Goal: Information Seeking & Learning: Learn about a topic

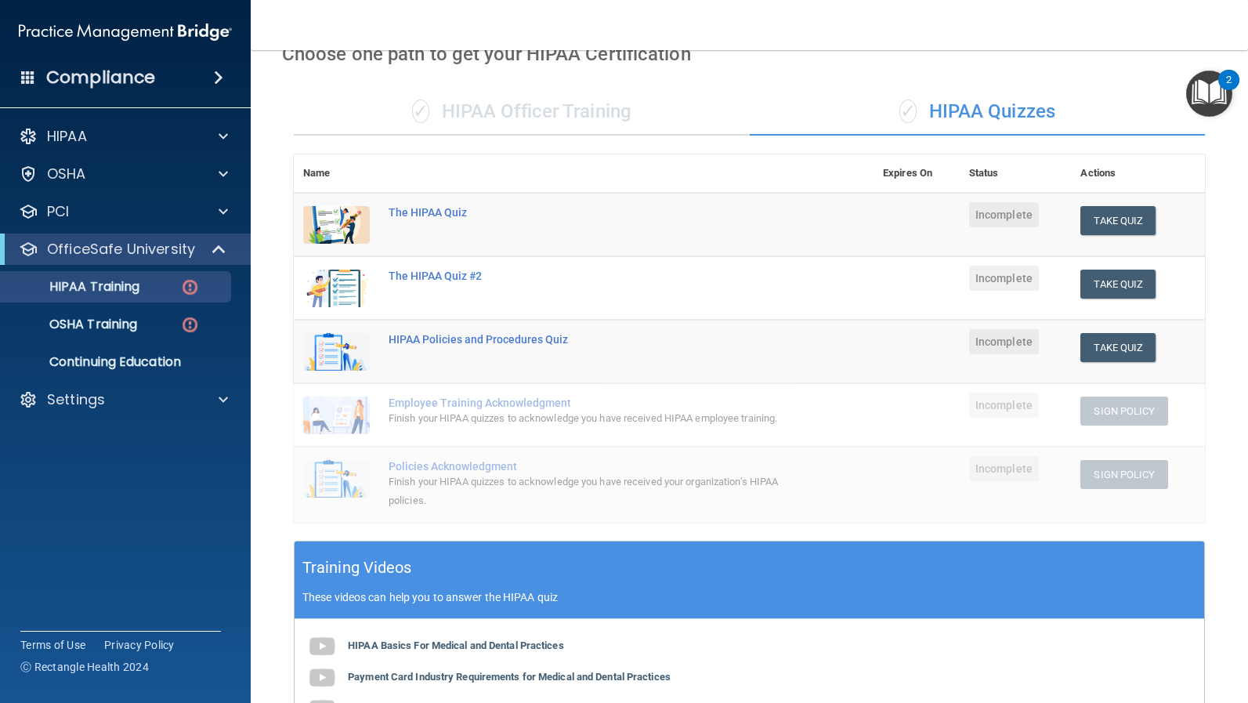
scroll to position [27, 0]
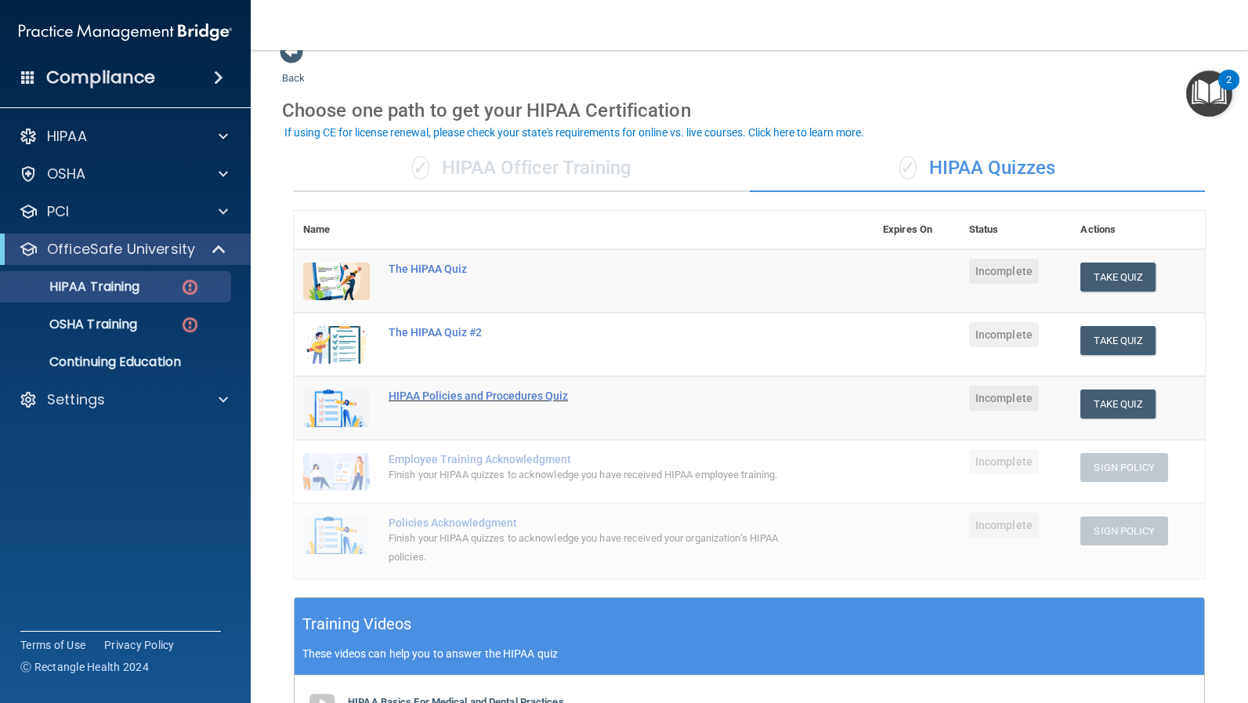
click at [486, 397] on div "HIPAA Policies and Procedures Quiz" at bounding box center [592, 395] width 407 height 13
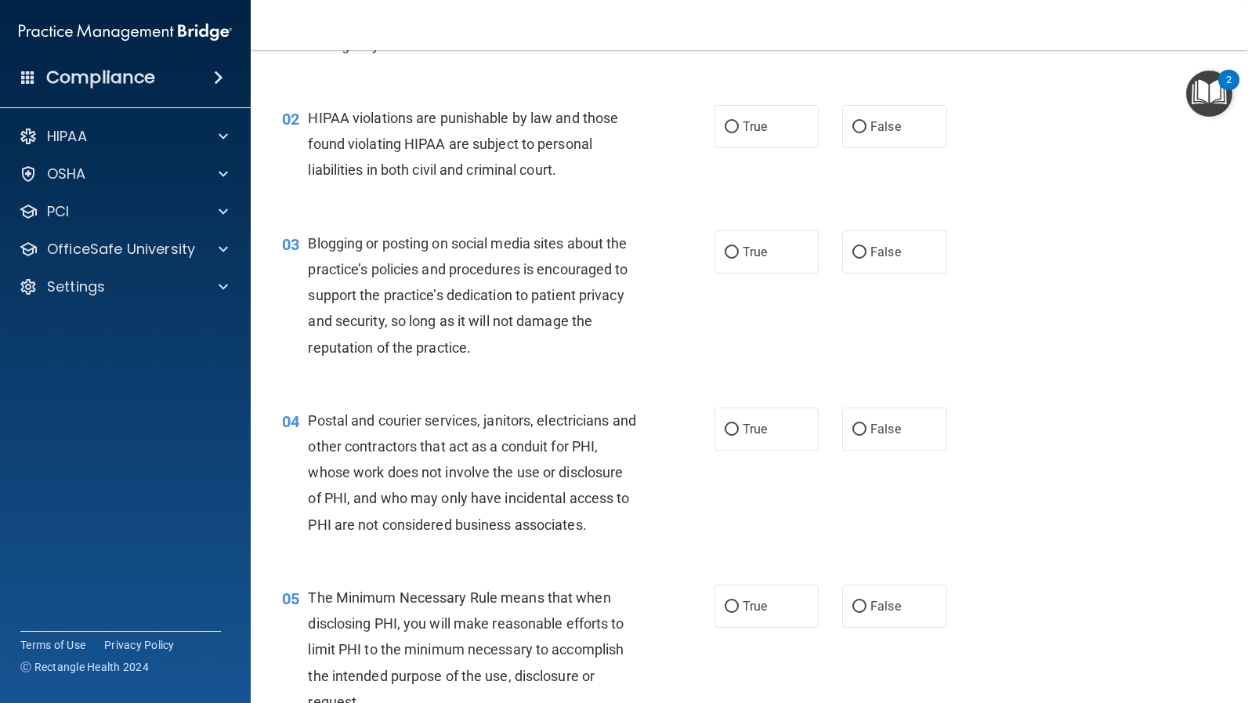
scroll to position [511, 0]
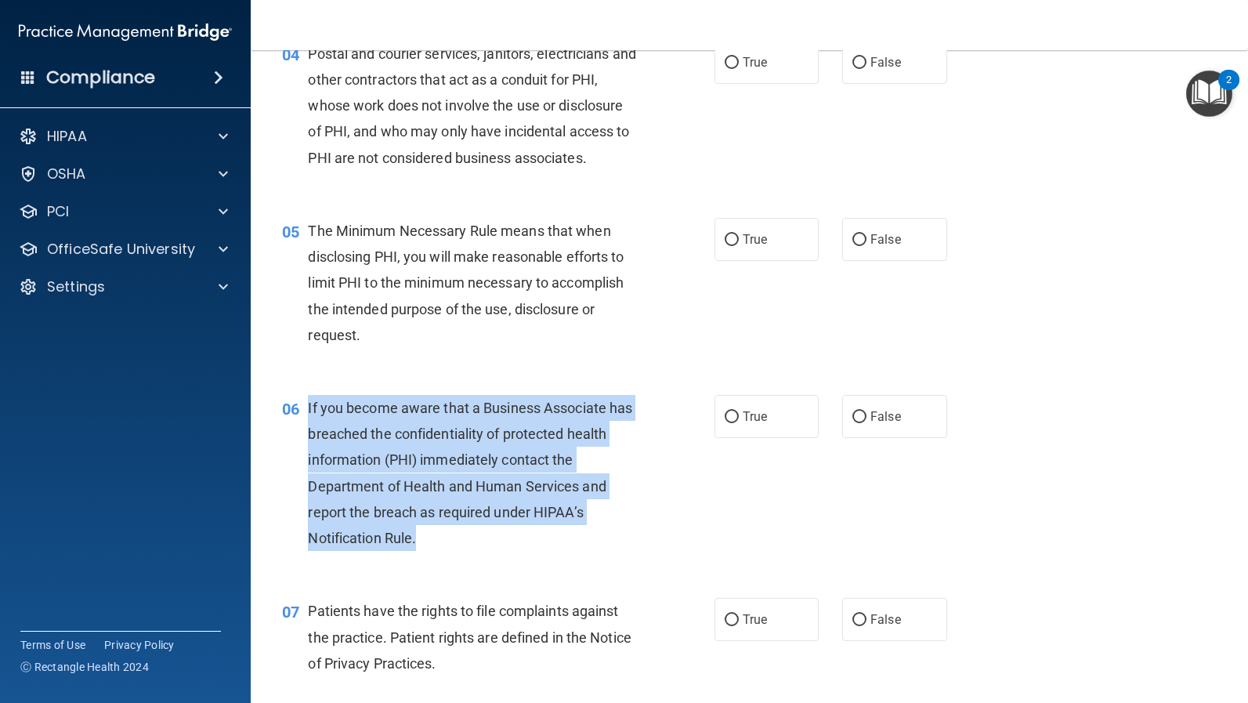
drag, startPoint x: 446, startPoint y: 536, endPoint x: 306, endPoint y: 409, distance: 189.2
click at [306, 409] on div "06 If you become aware that a Business Associate has breached the confidentiali…" at bounding box center [499, 477] width 480 height 164
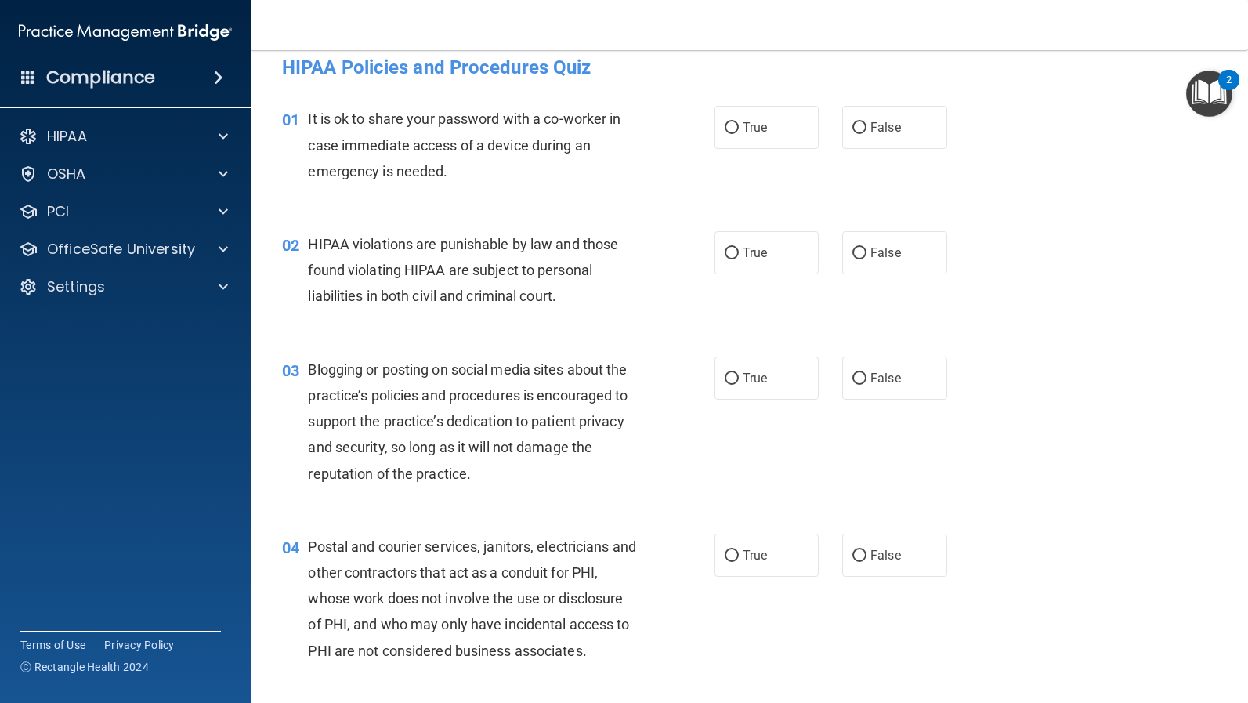
scroll to position [0, 0]
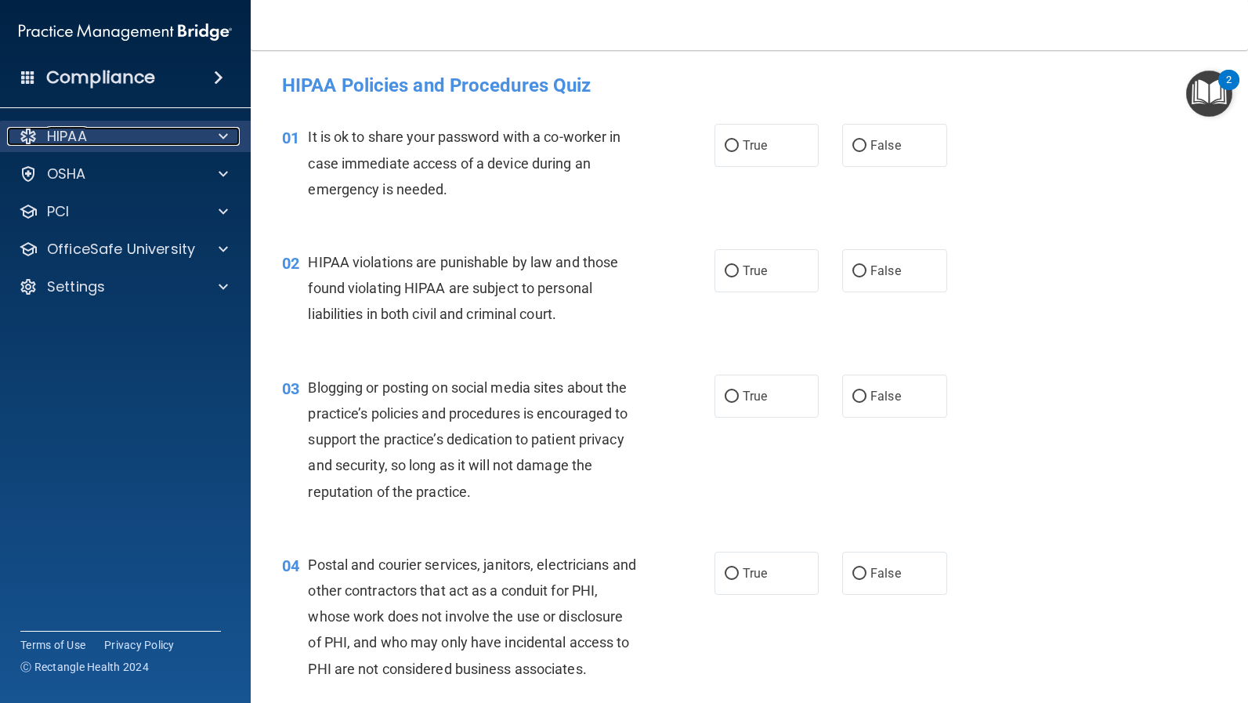
click at [224, 140] on span at bounding box center [223, 136] width 9 height 19
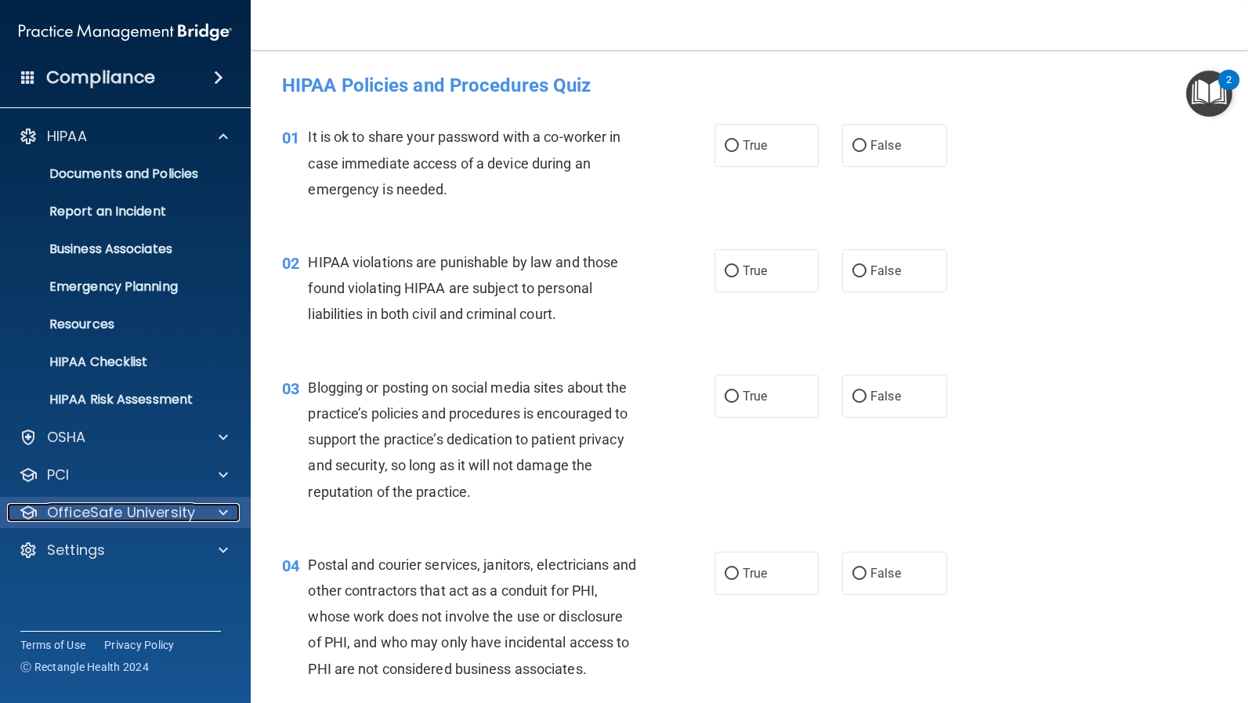
click at [130, 517] on p "OfficeSafe University" at bounding box center [121, 512] width 148 height 19
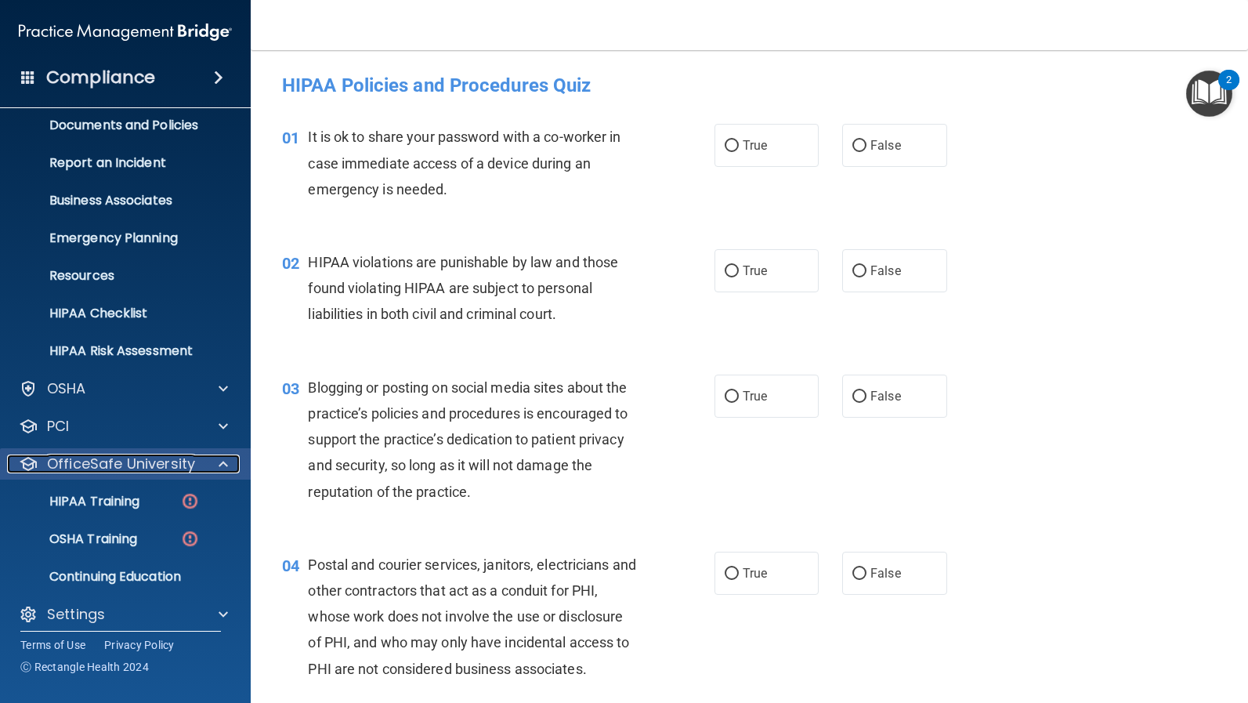
scroll to position [60, 0]
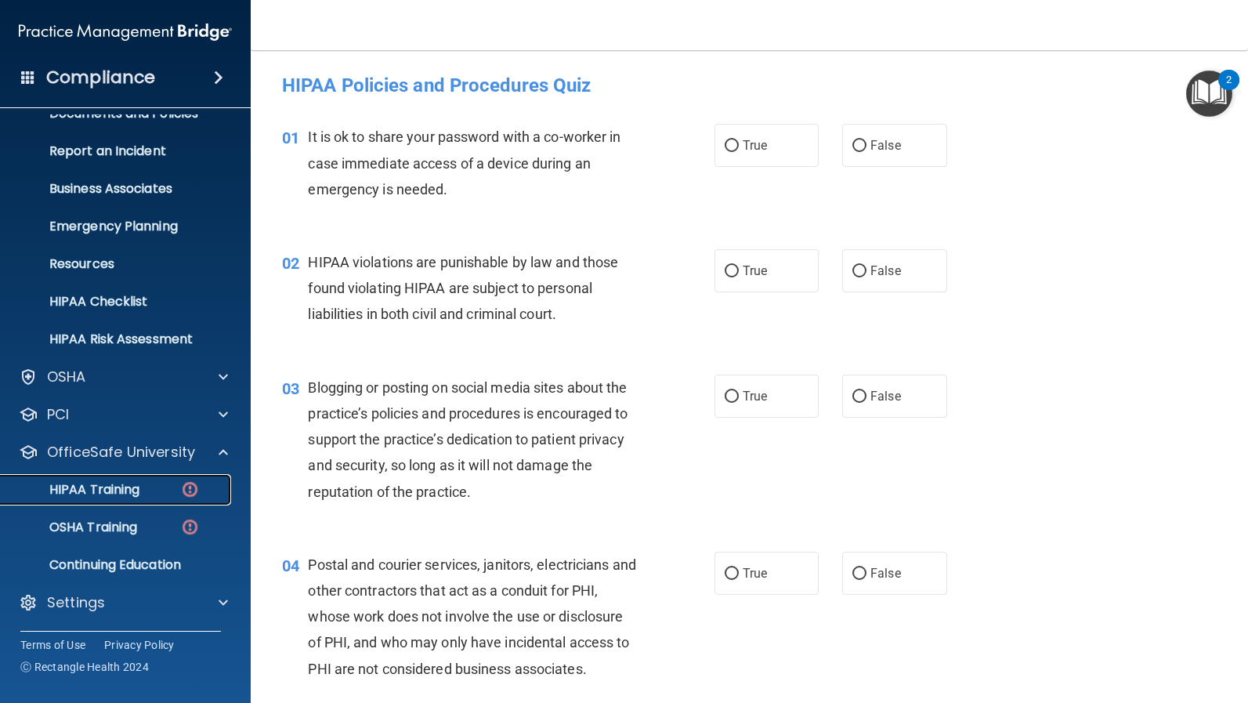
click at [129, 493] on p "HIPAA Training" at bounding box center [74, 490] width 129 height 16
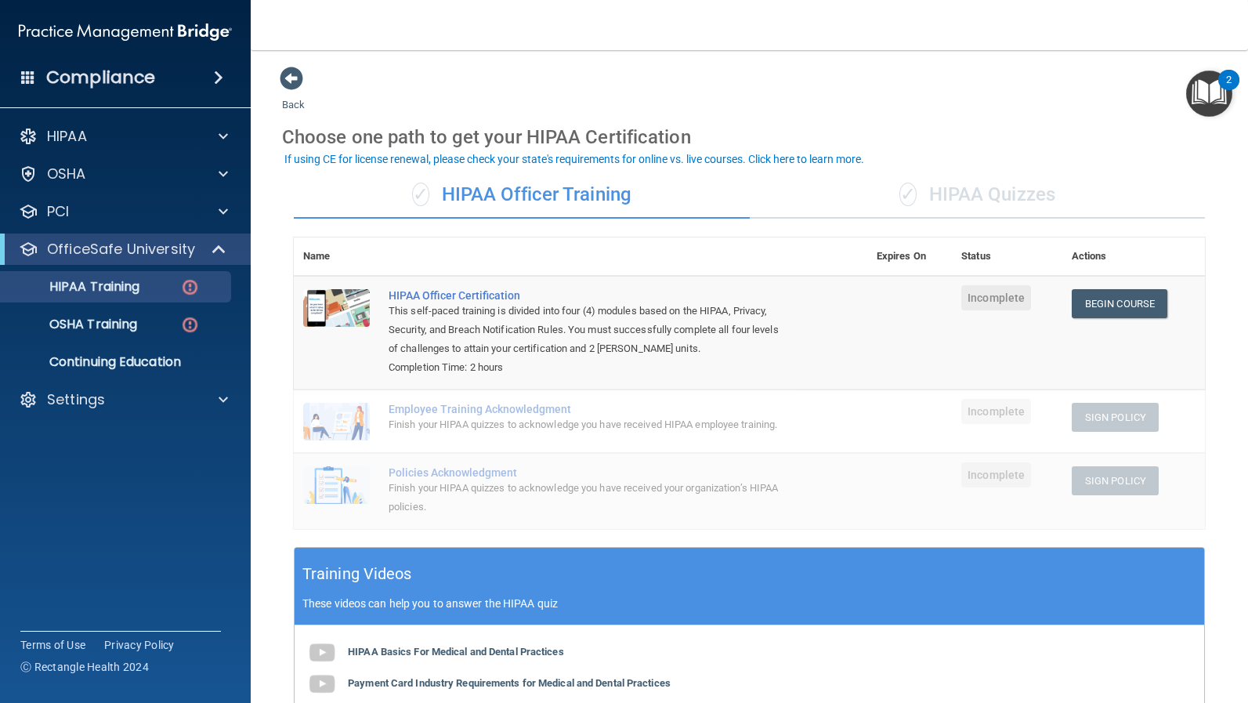
click at [971, 187] on div "✓ HIPAA Quizzes" at bounding box center [978, 195] width 456 height 47
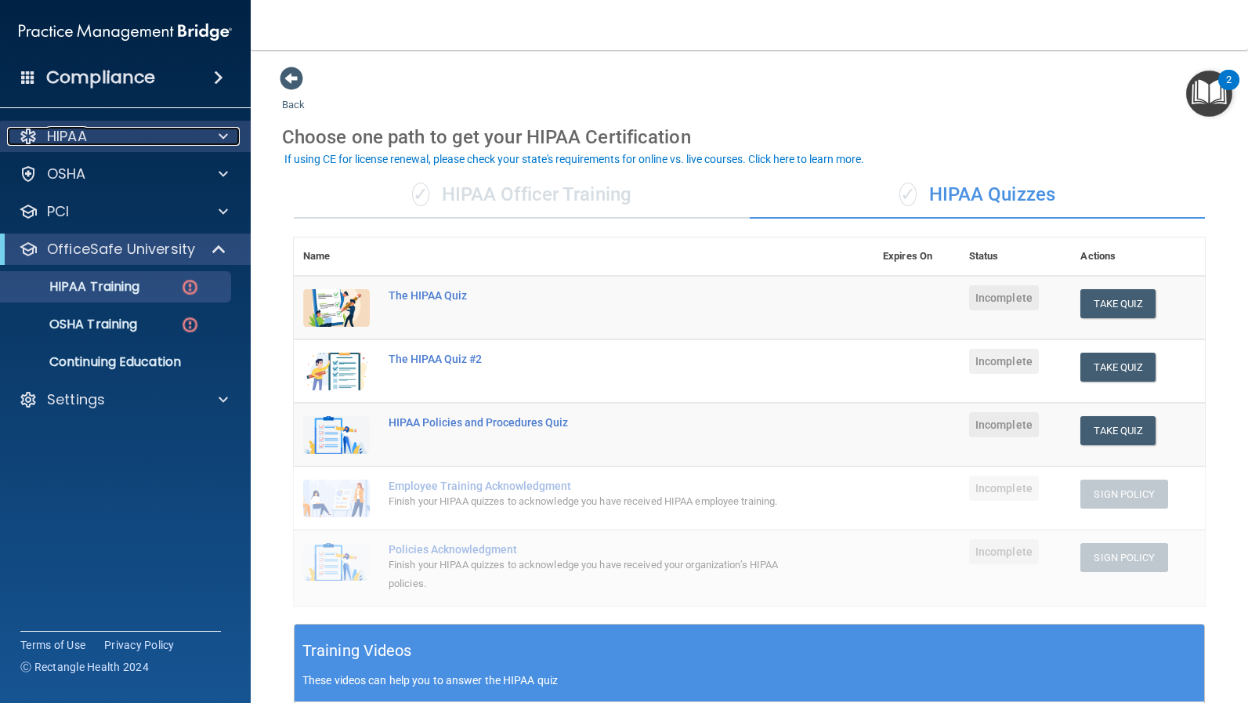
click at [224, 134] on span at bounding box center [223, 136] width 9 height 19
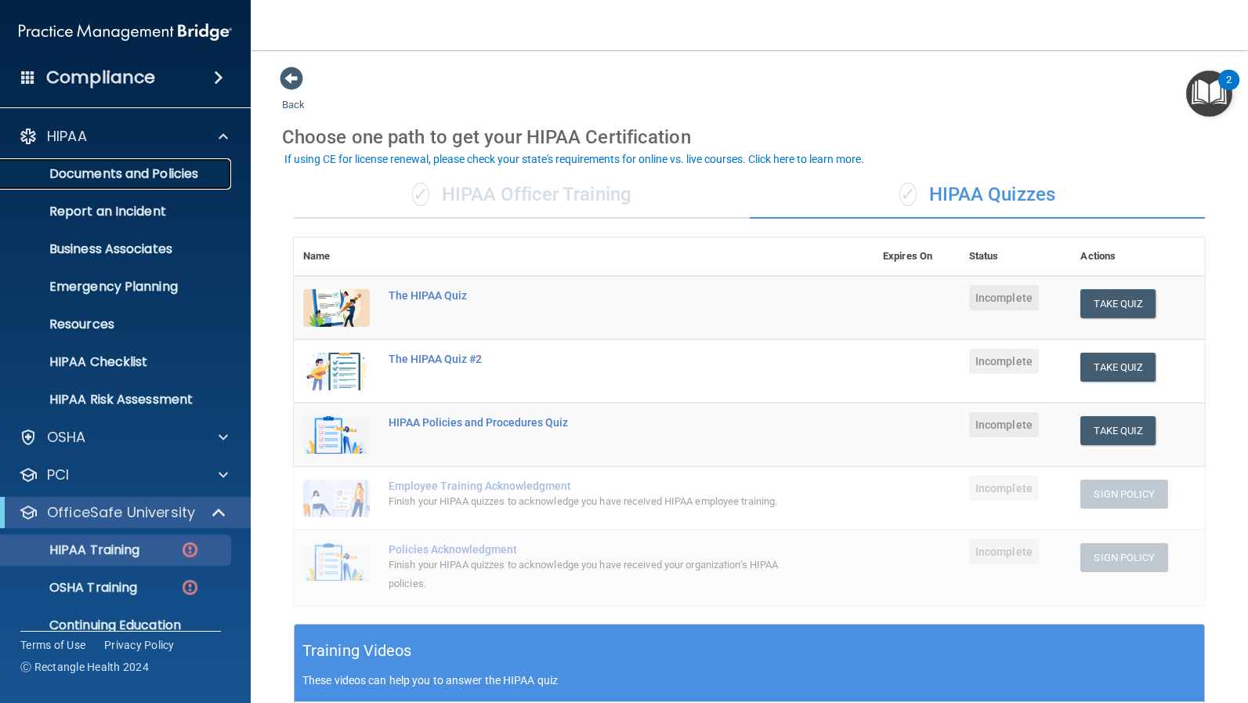
click at [214, 171] on p "Documents and Policies" at bounding box center [117, 174] width 214 height 16
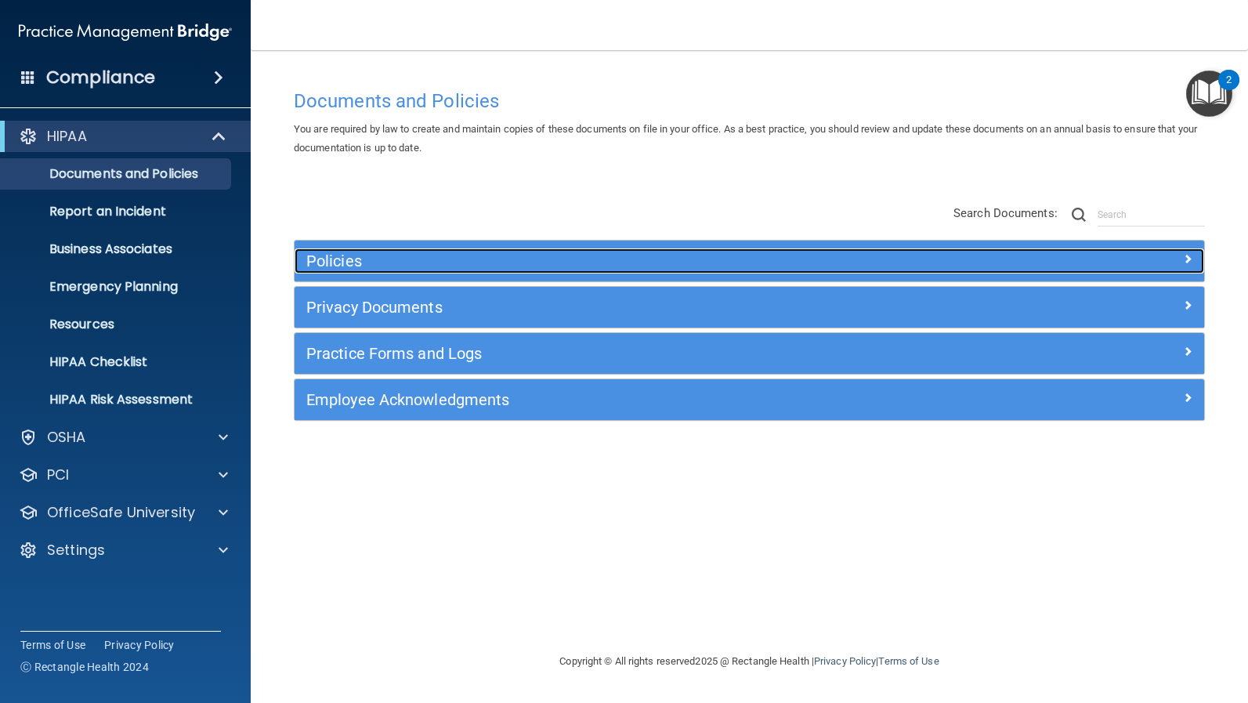
click at [490, 253] on h5 "Policies" at bounding box center [635, 260] width 659 height 17
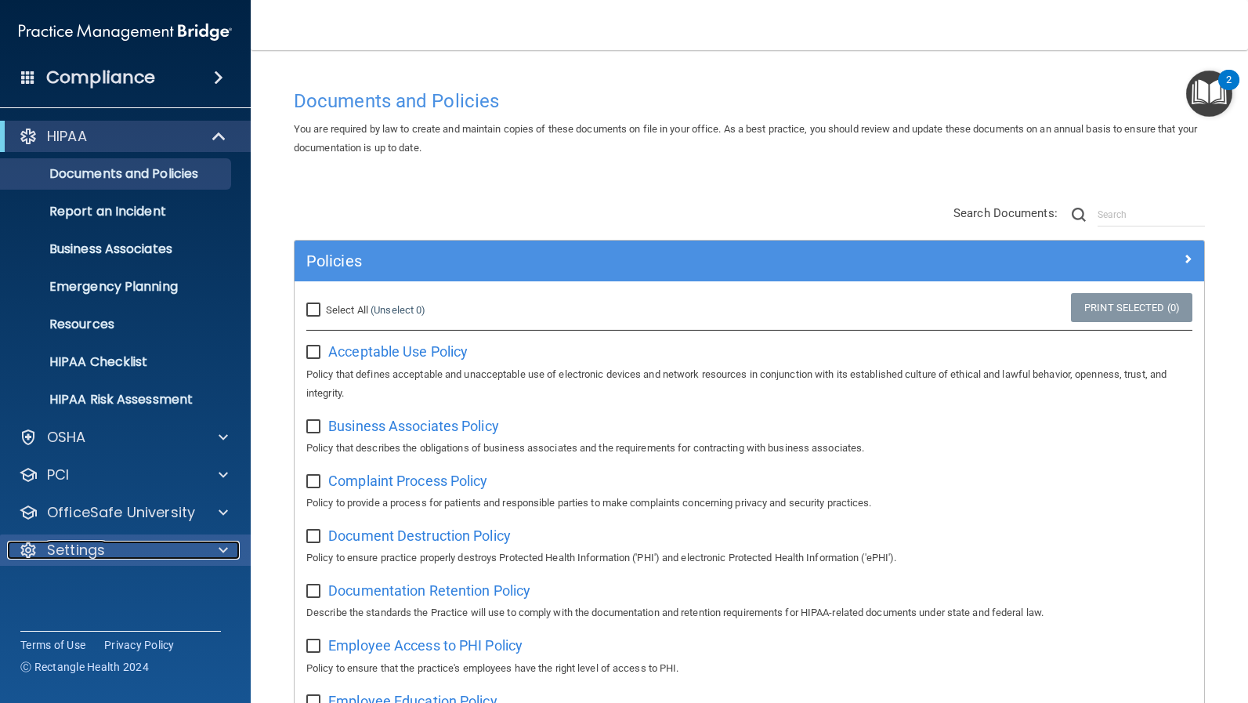
click at [161, 549] on div "Settings" at bounding box center [104, 550] width 194 height 19
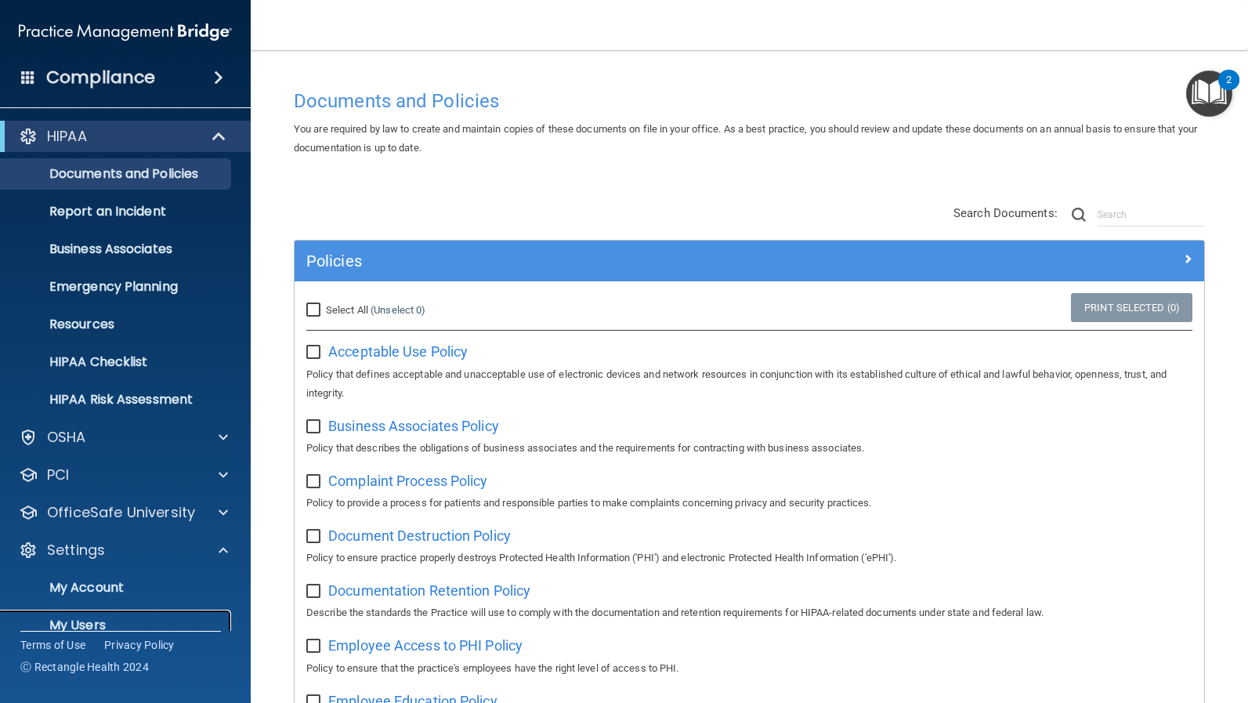
click at [130, 623] on p "My Users" at bounding box center [117, 626] width 214 height 16
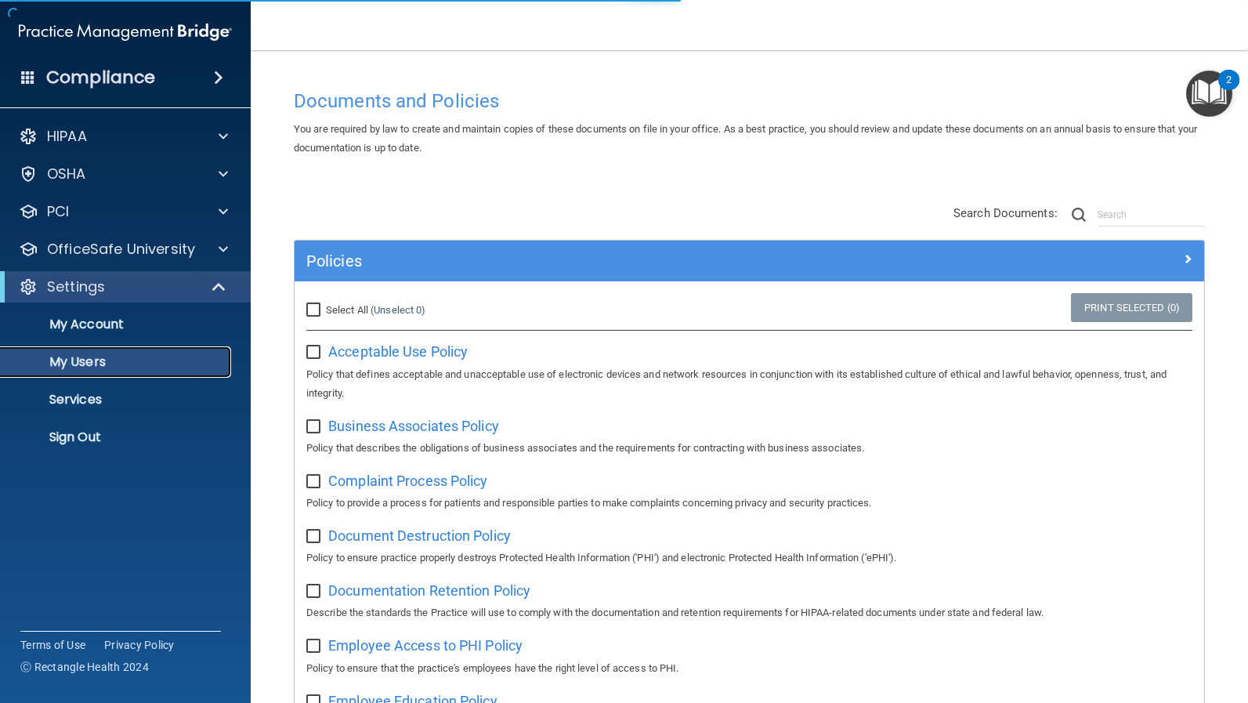
select select "20"
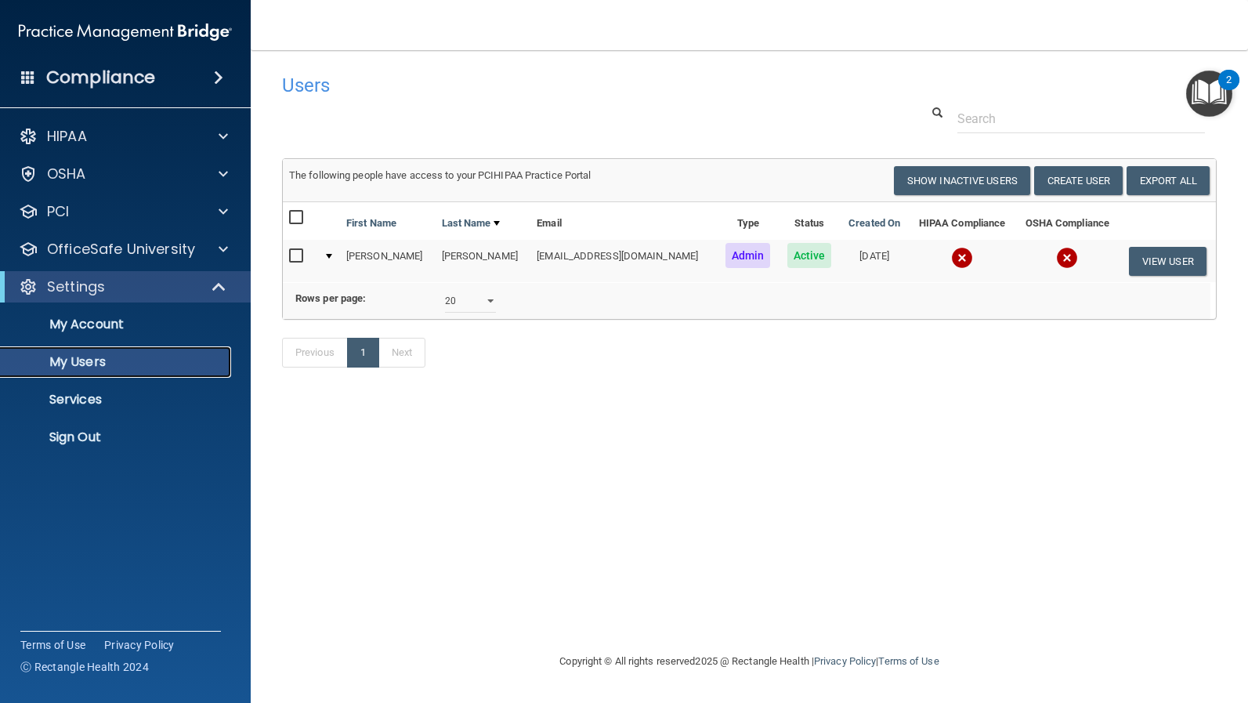
scroll to position [0, 5]
click at [679, 496] on div "Users Success! New user created. × Error! The user couldn't be created. × Succe…" at bounding box center [749, 351] width 935 height 570
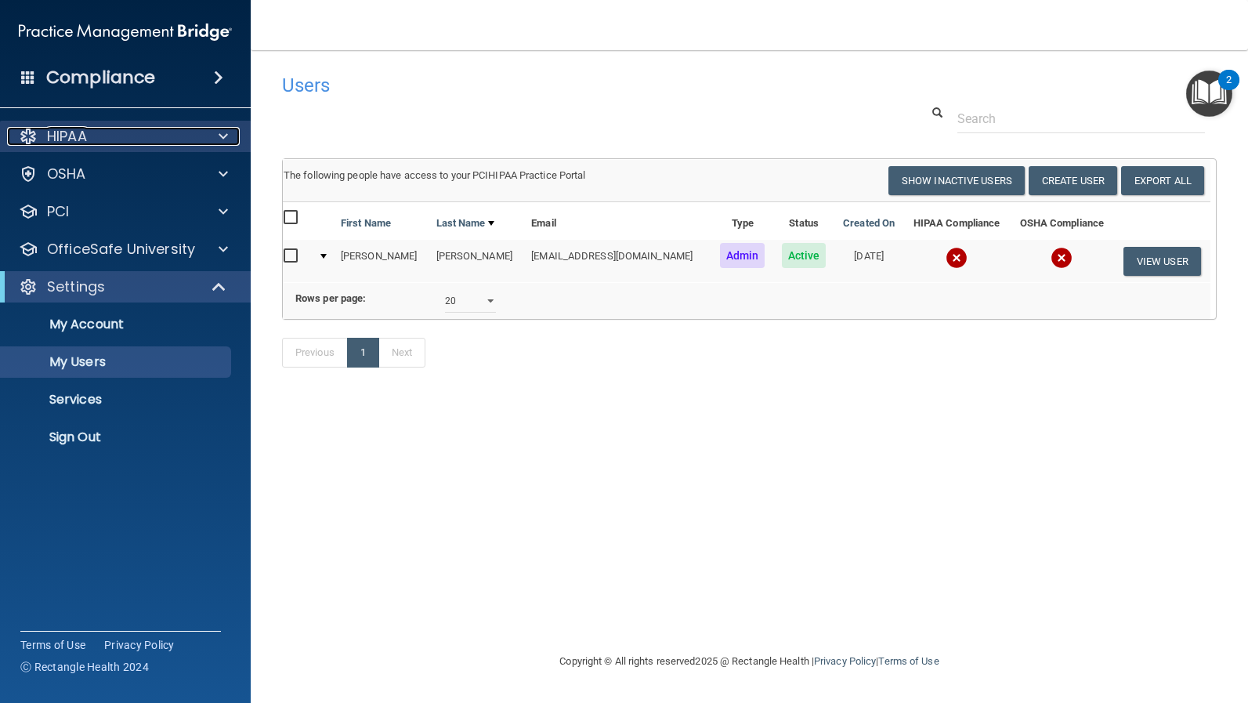
click at [214, 134] on div at bounding box center [220, 136] width 39 height 19
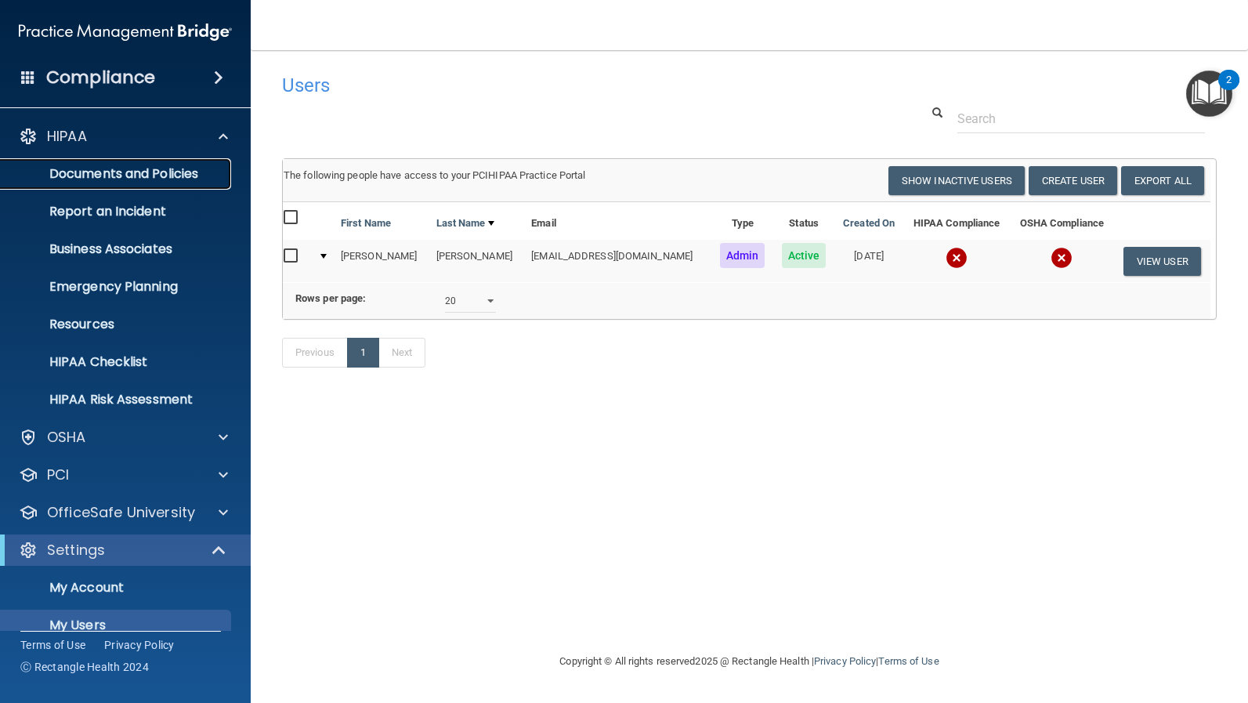
click at [178, 179] on p "Documents and Policies" at bounding box center [117, 174] width 214 height 16
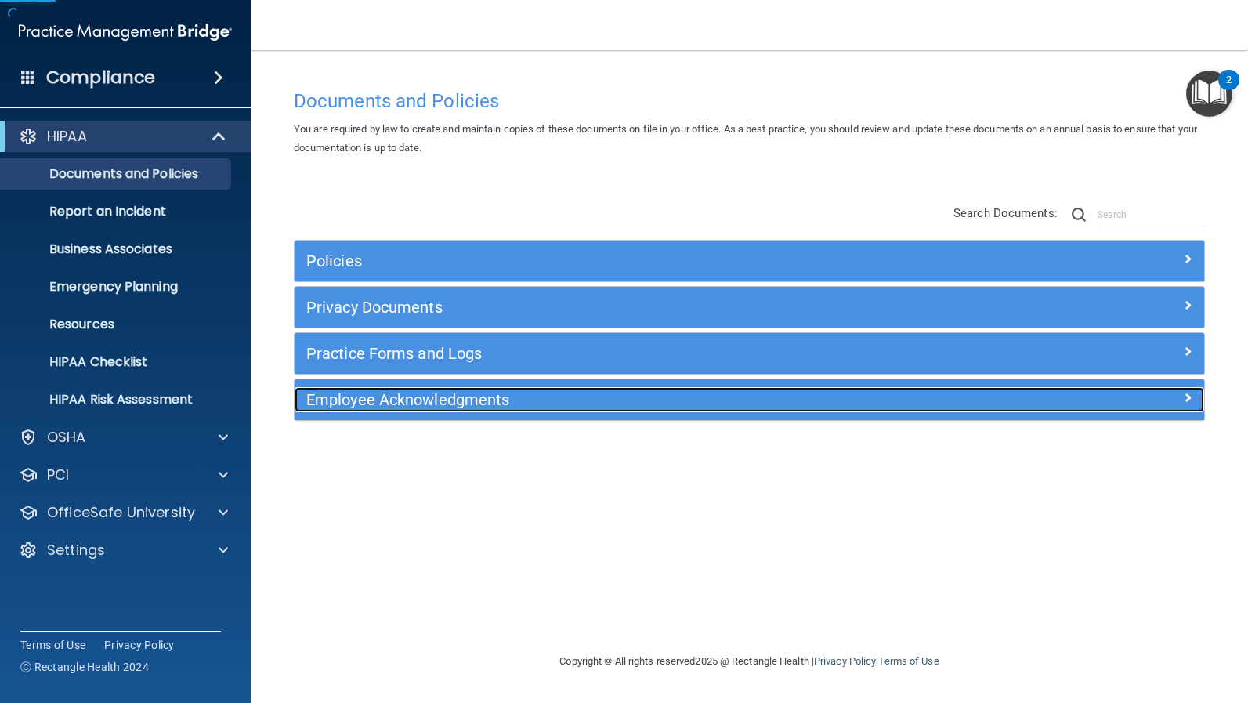
click at [532, 401] on h5 "Employee Acknowledgments" at bounding box center [635, 399] width 659 height 17
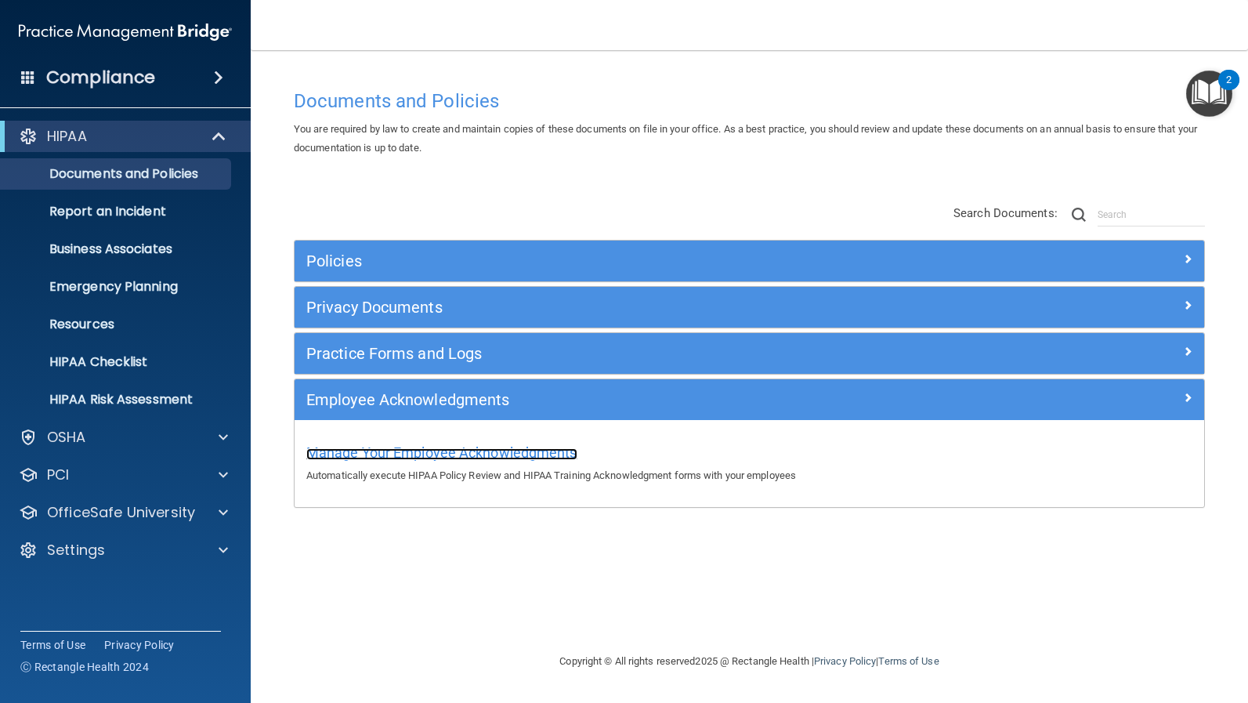
click at [512, 447] on span "Manage Your Employee Acknowledgments" at bounding box center [441, 452] width 271 height 16
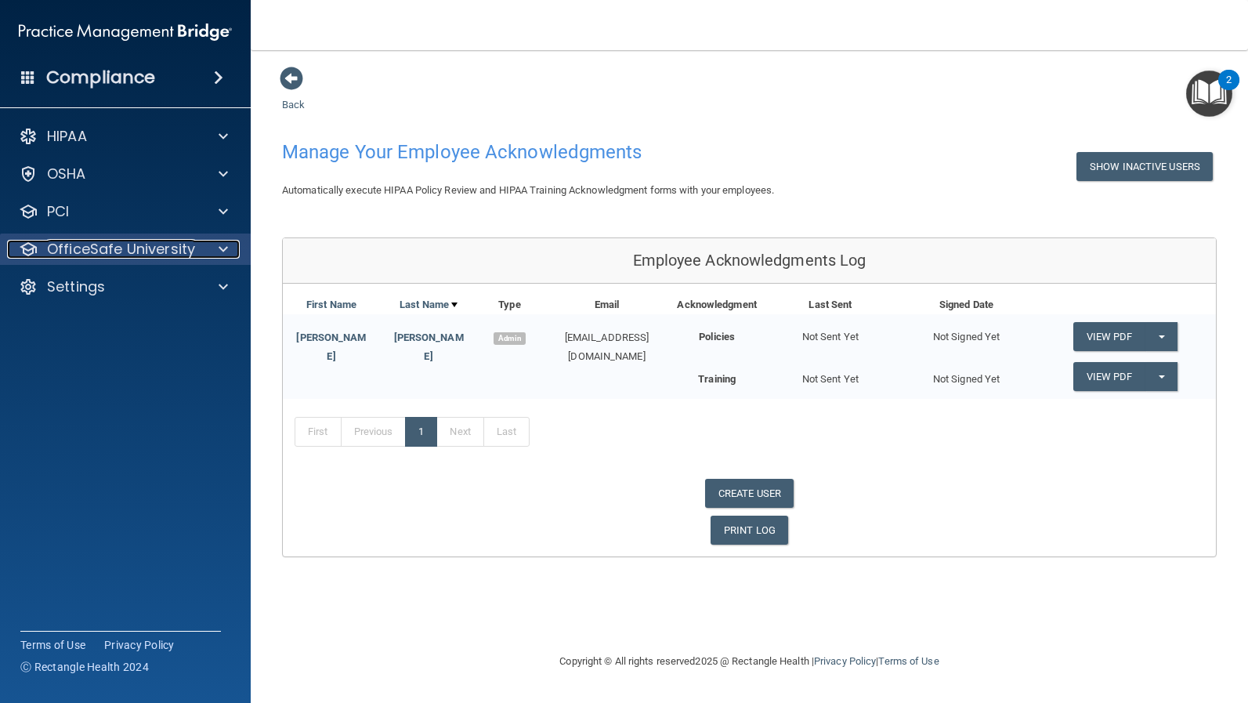
click at [137, 252] on p "OfficeSafe University" at bounding box center [121, 249] width 148 height 19
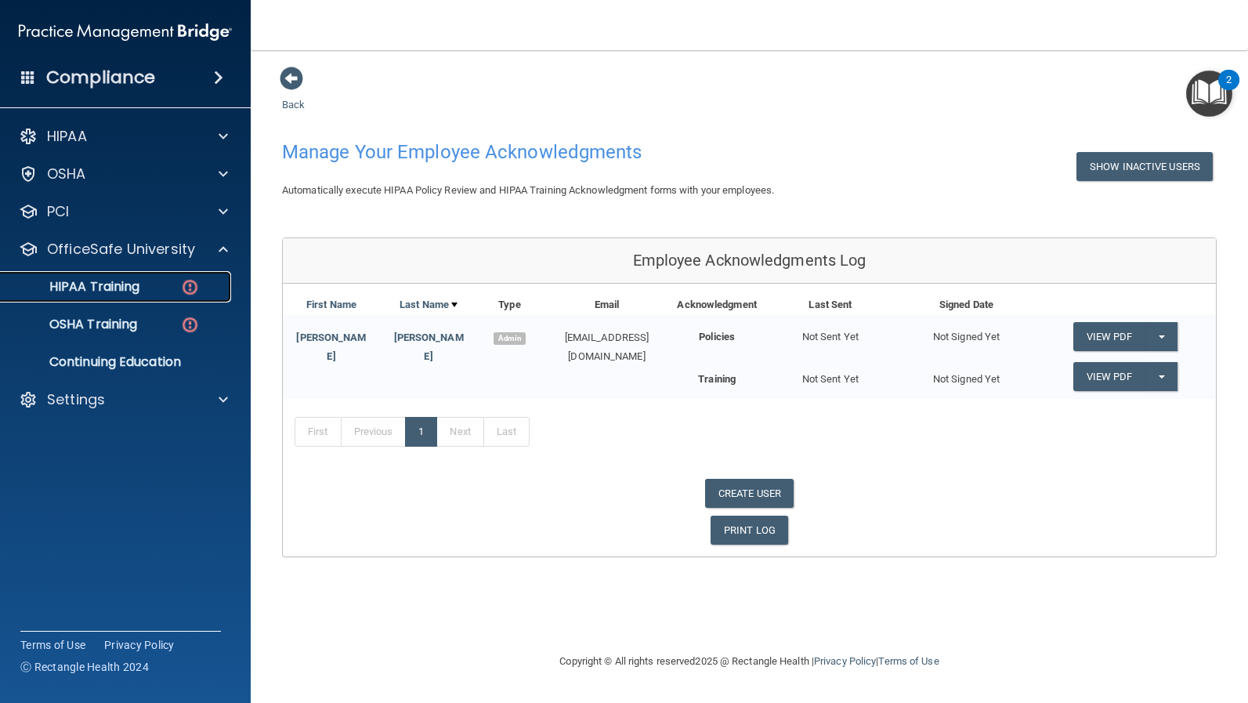
click at [135, 280] on p "HIPAA Training" at bounding box center [74, 287] width 129 height 16
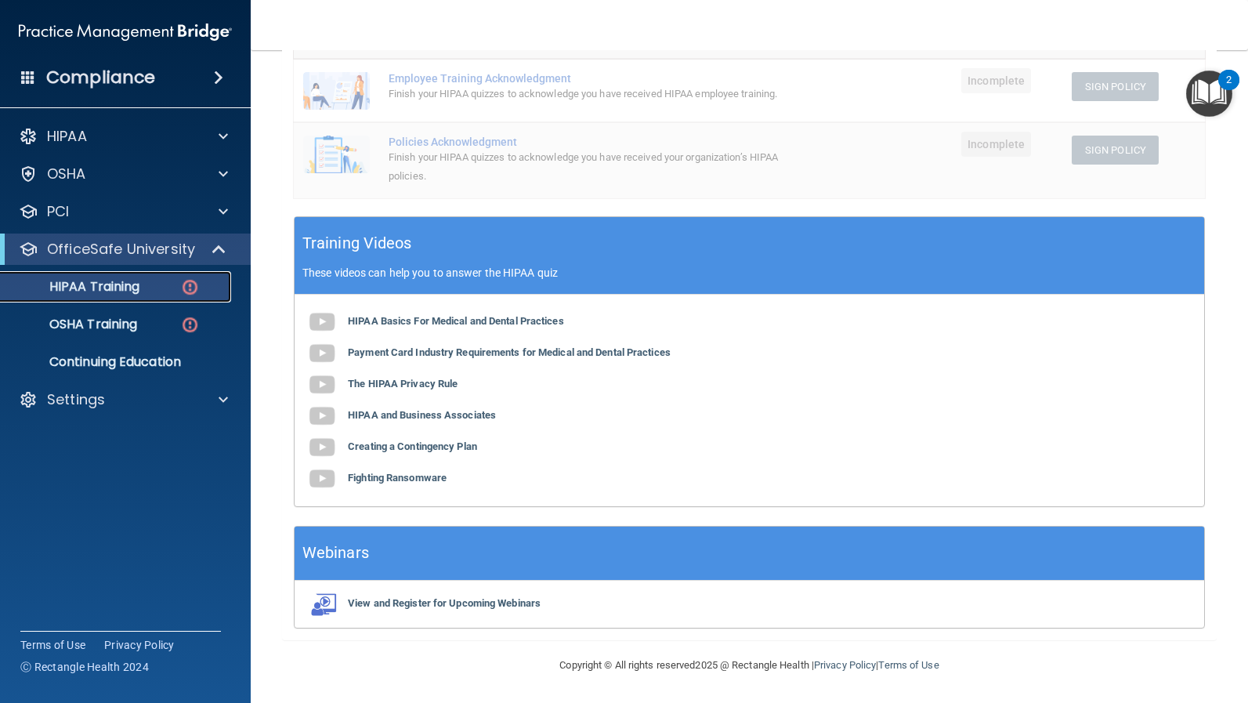
scroll to position [342, 0]
click at [143, 292] on div "HIPAA Training" at bounding box center [117, 287] width 214 height 16
click at [136, 286] on p "HIPAA Training" at bounding box center [74, 287] width 129 height 16
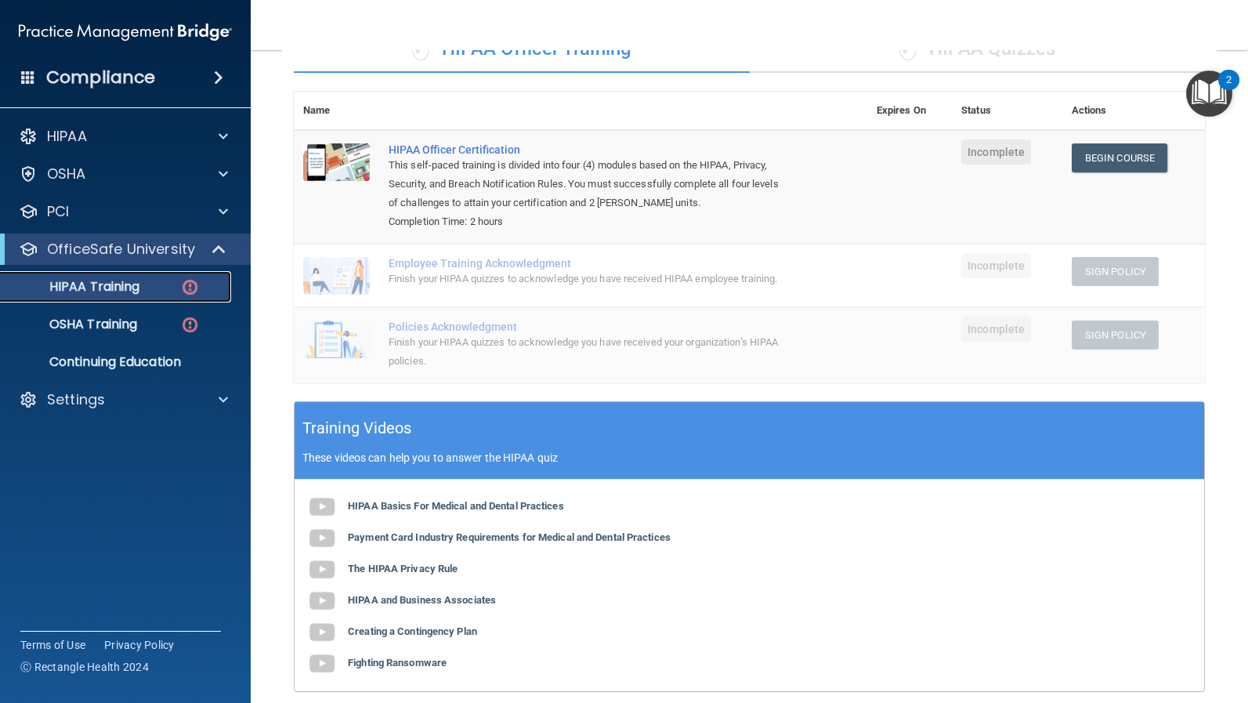
scroll to position [0, 0]
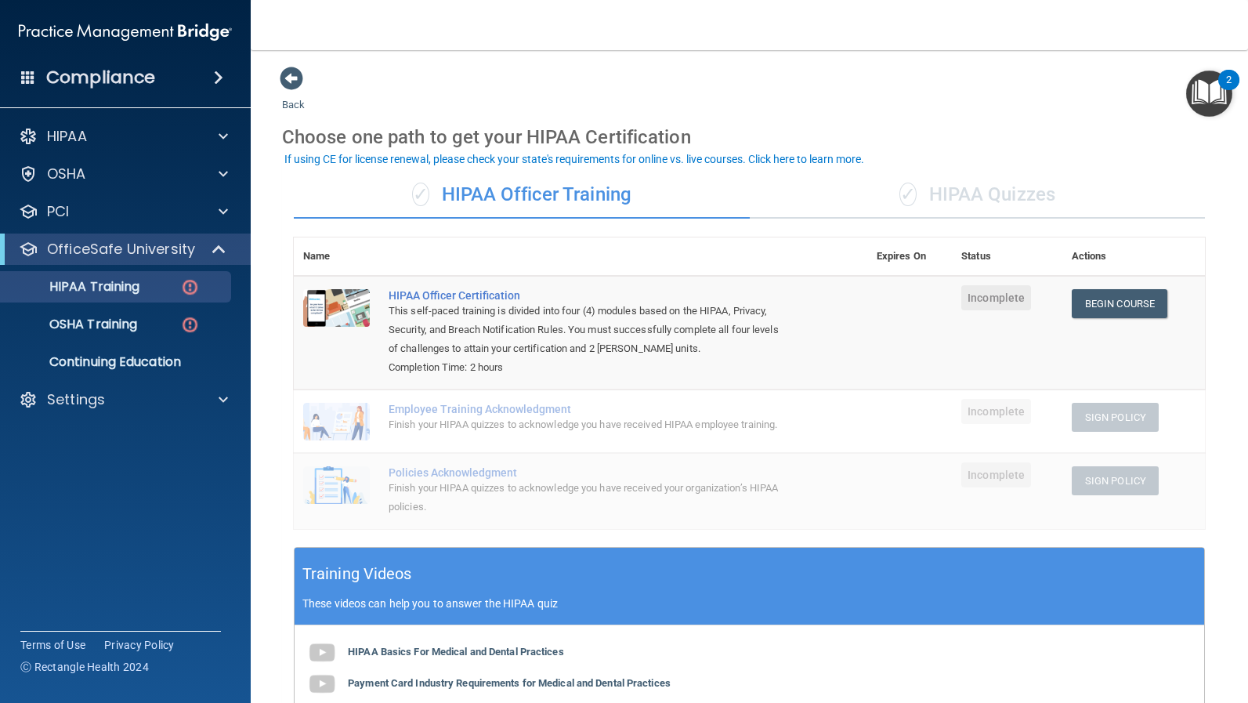
click at [921, 191] on div "✓ HIPAA Quizzes" at bounding box center [978, 195] width 456 height 47
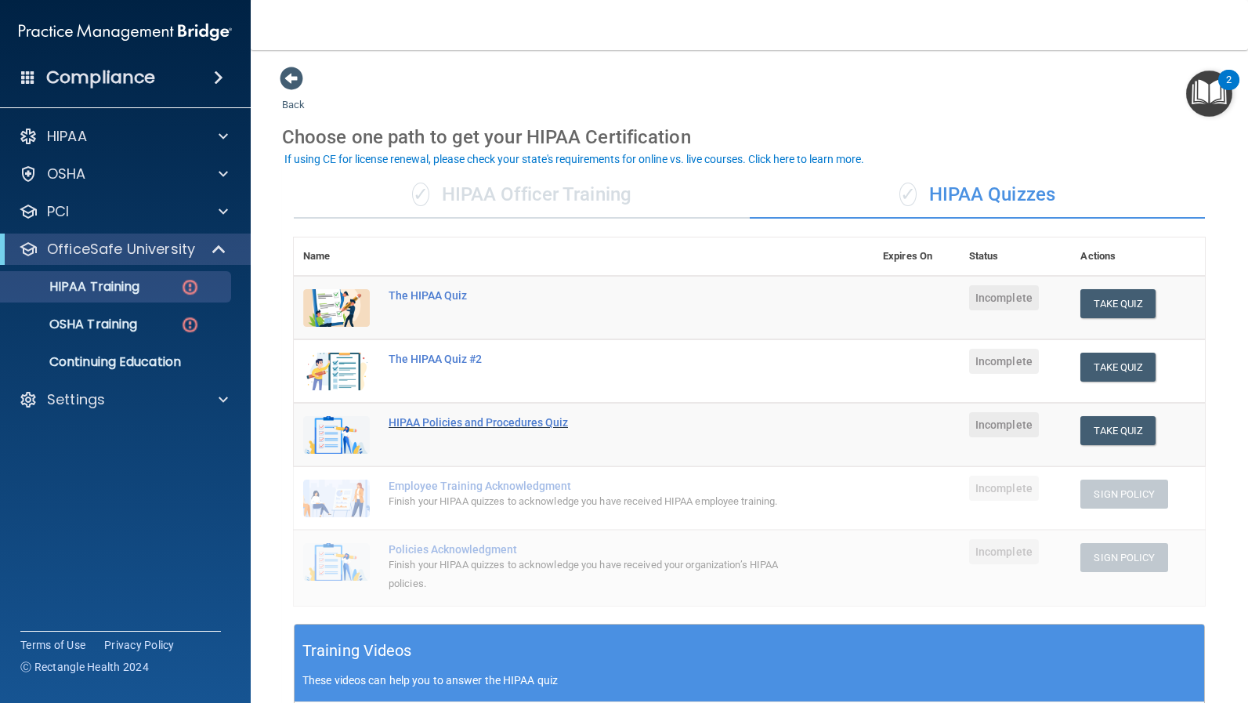
click at [516, 422] on div "HIPAA Policies and Procedures Quiz" at bounding box center [592, 422] width 407 height 13
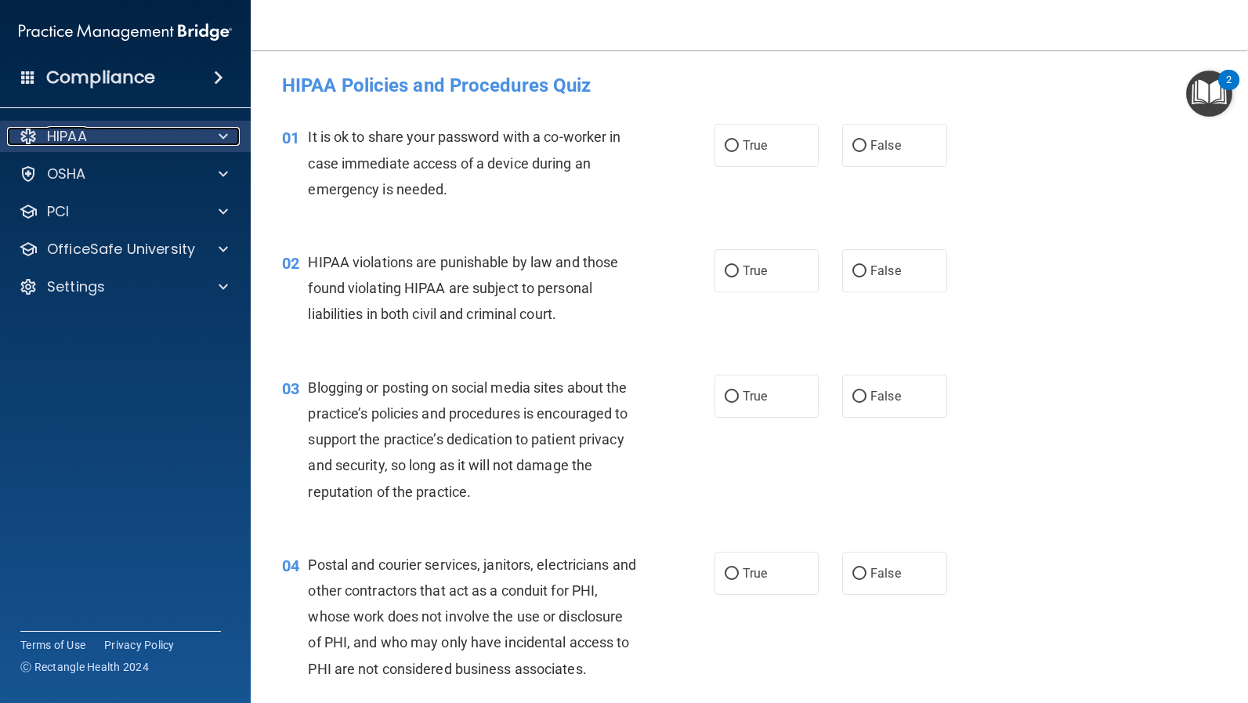
click at [118, 143] on div "HIPAA" at bounding box center [104, 136] width 194 height 19
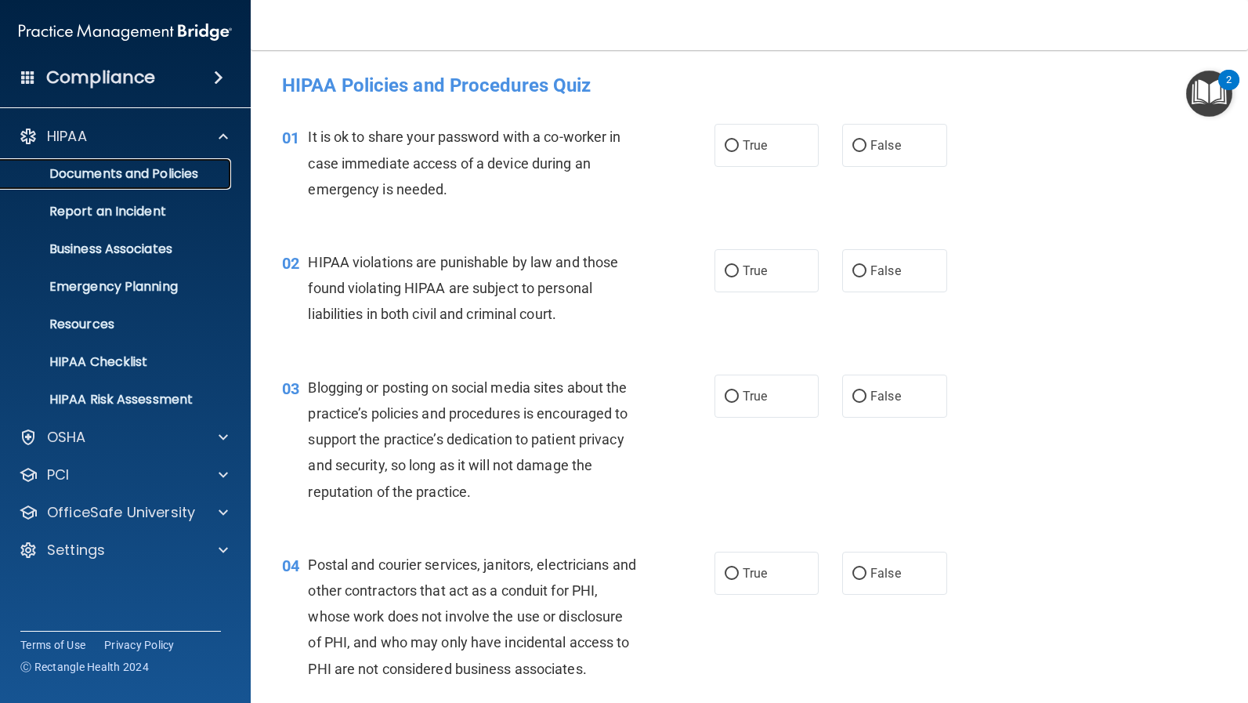
click at [127, 174] on p "Documents and Policies" at bounding box center [117, 174] width 214 height 16
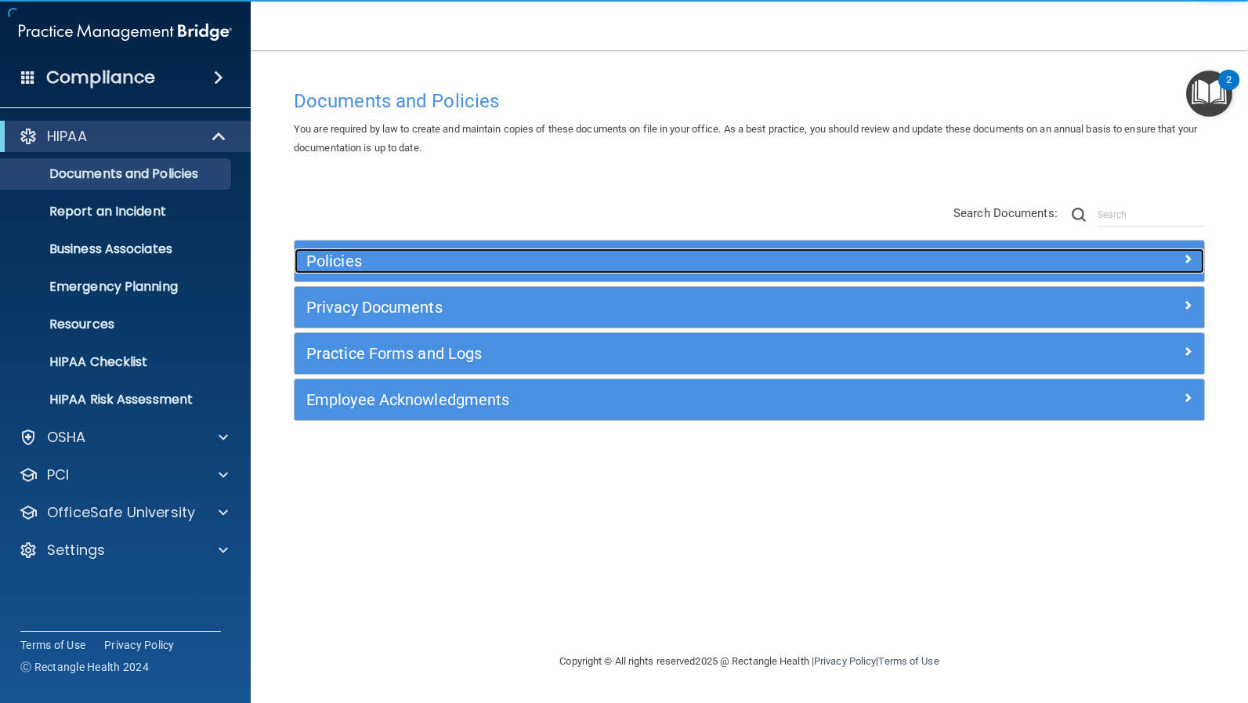
click at [347, 259] on h5 "Policies" at bounding box center [635, 260] width 659 height 17
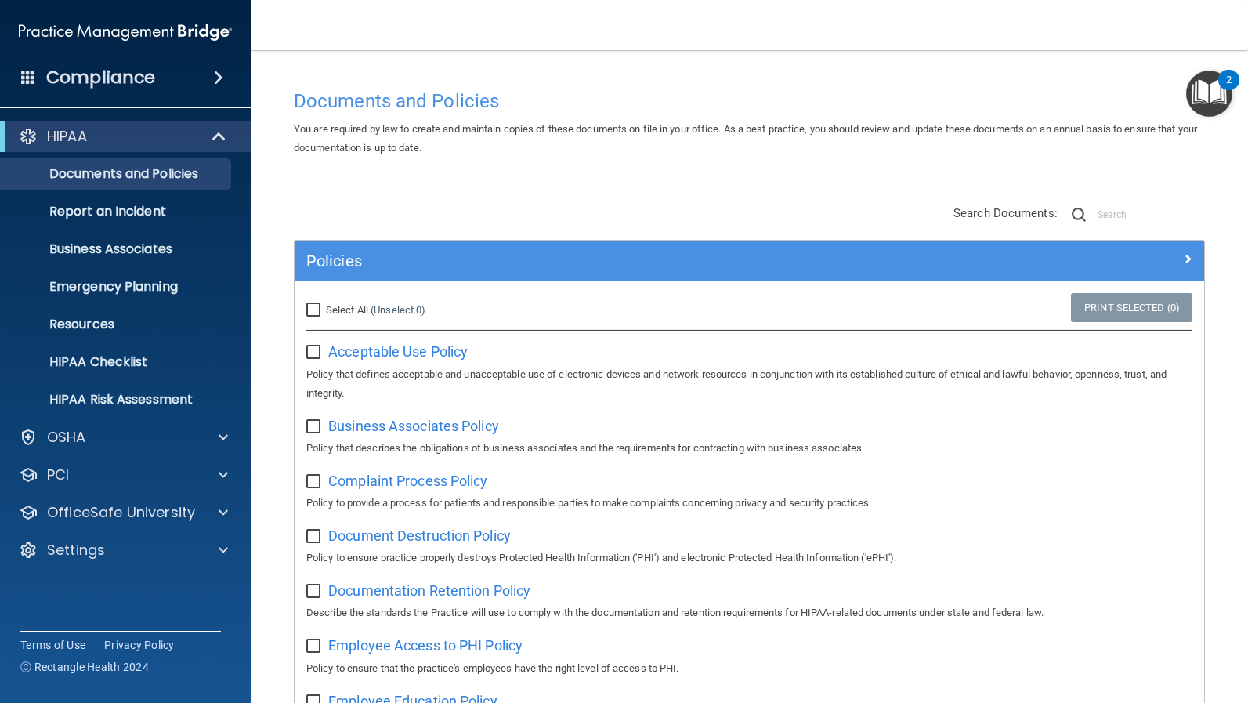
click at [311, 352] on input "checkbox" at bounding box center [315, 352] width 18 height 13
checkbox input "true"
click at [316, 421] on input "checkbox" at bounding box center [315, 427] width 18 height 13
checkbox input "true"
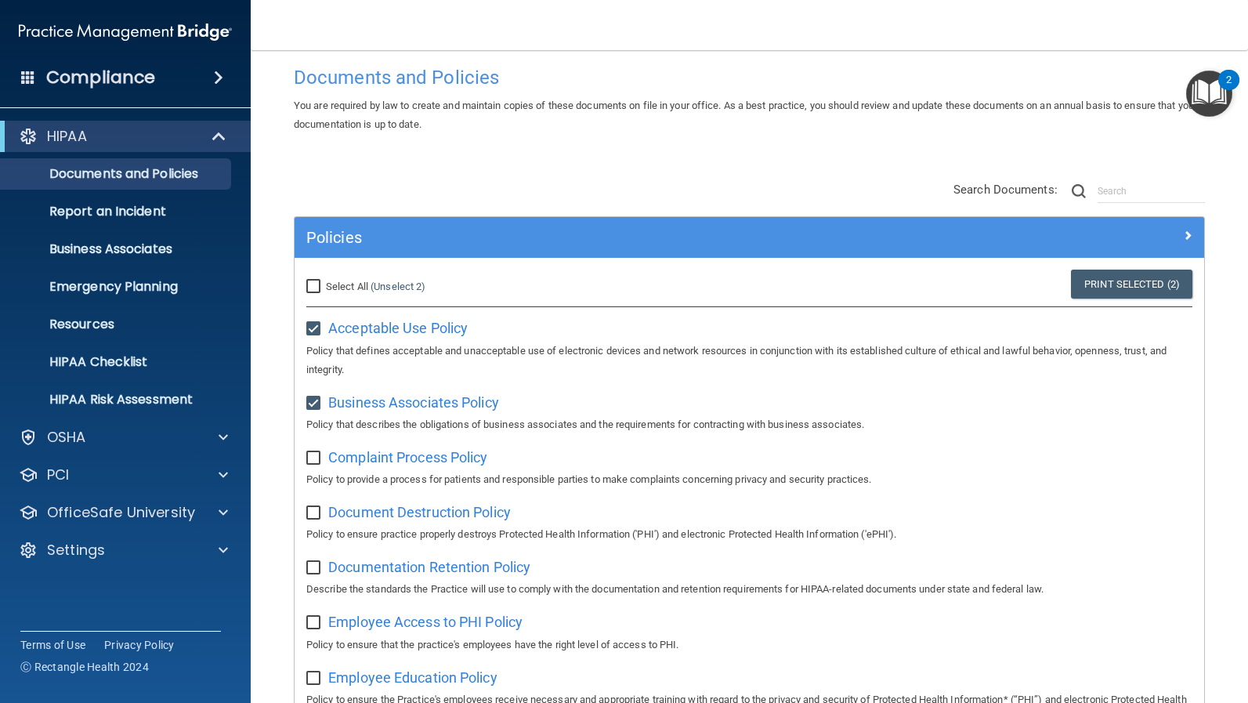
scroll to position [50, 0]
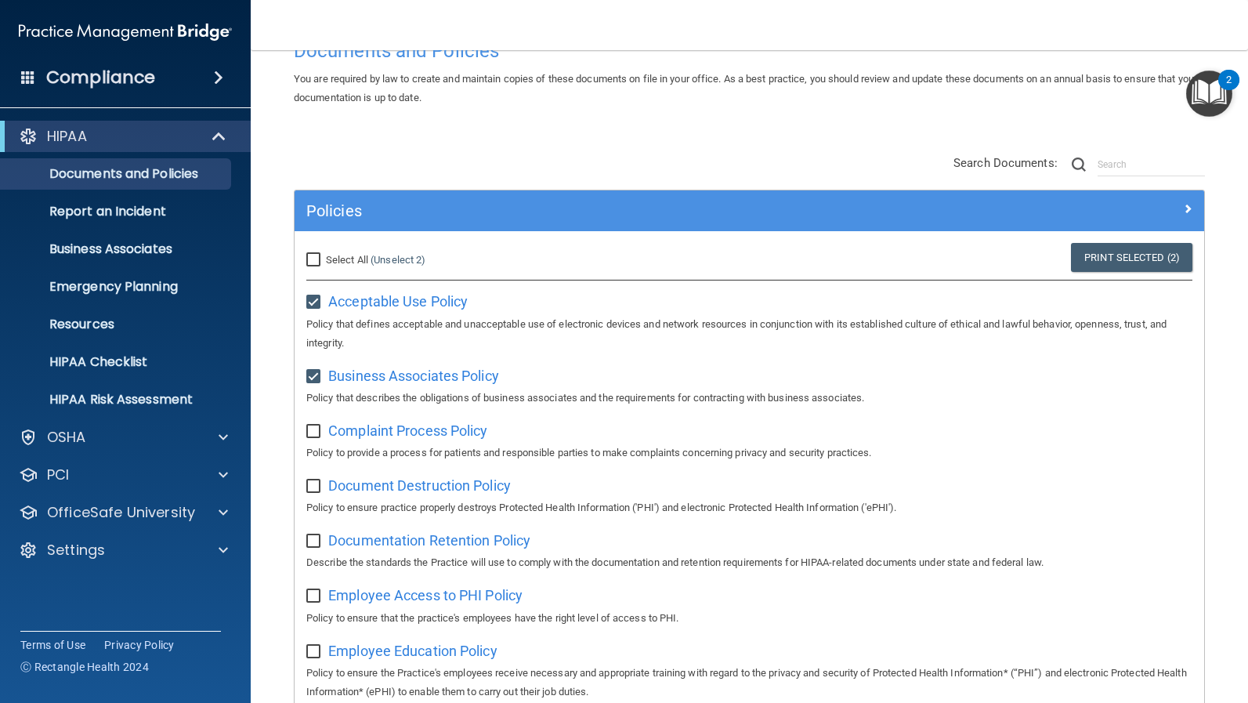
click at [313, 426] on input "checkbox" at bounding box center [315, 432] width 18 height 13
checkbox input "true"
click at [1108, 248] on link "Print Selected (3)" at bounding box center [1131, 257] width 121 height 29
click at [129, 511] on p "OfficeSafe University" at bounding box center [121, 512] width 148 height 19
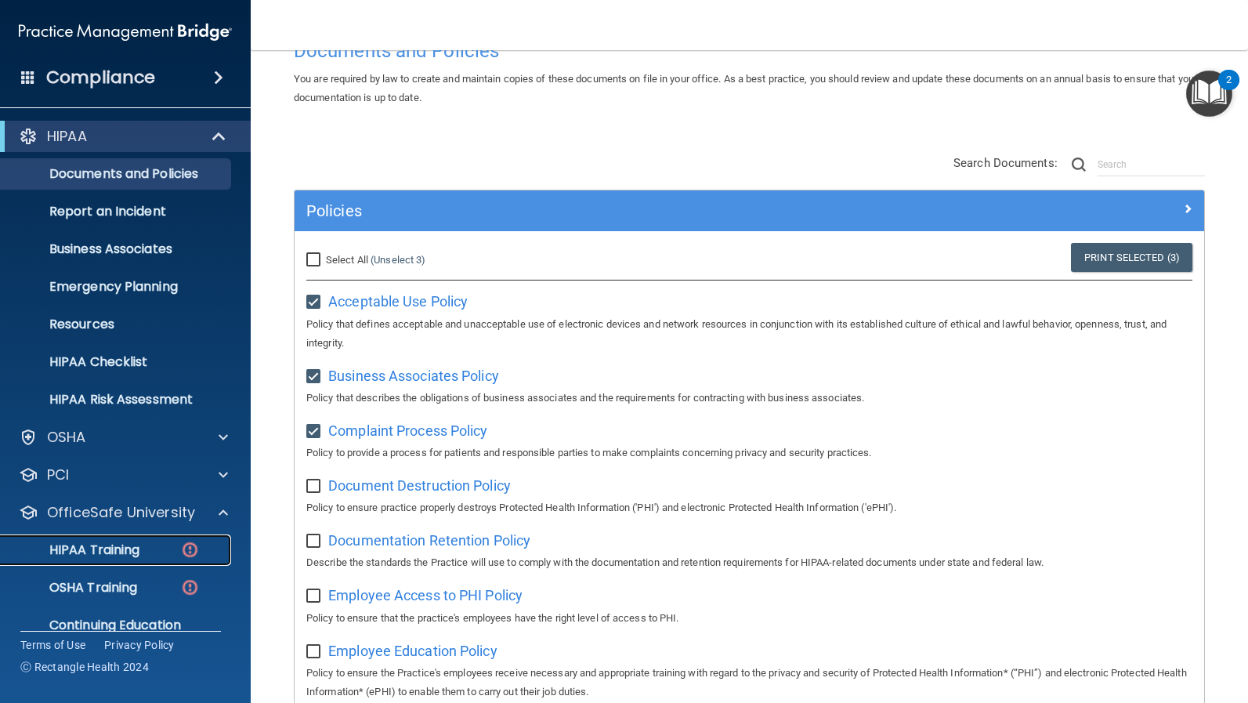
click at [158, 543] on div "HIPAA Training" at bounding box center [117, 550] width 214 height 16
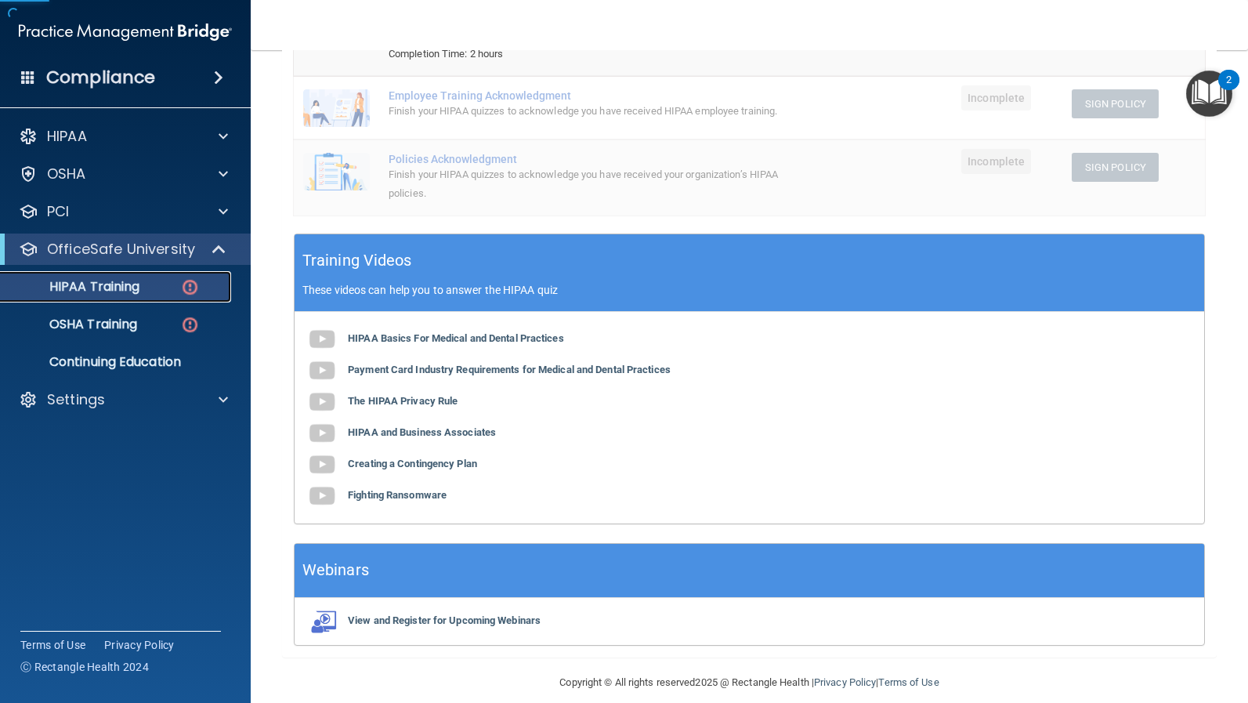
scroll to position [342, 0]
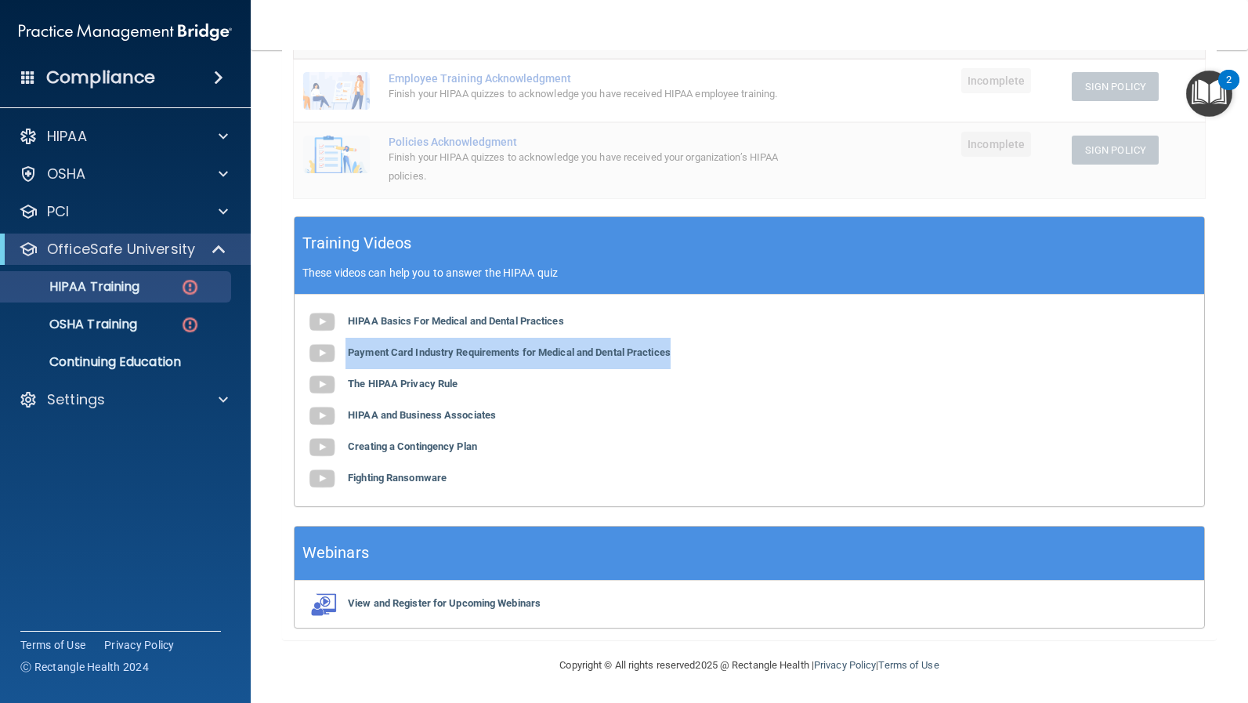
drag, startPoint x: 690, startPoint y: 353, endPoint x: 346, endPoint y: 358, distance: 344.8
click at [346, 358] on div "HIPAA Basics For Medical and Dental Practices Payment Card Industry Requirement…" at bounding box center [750, 401] width 910 height 212
copy link "Payment Card Industry Requirements for Medical and Dental Practices"
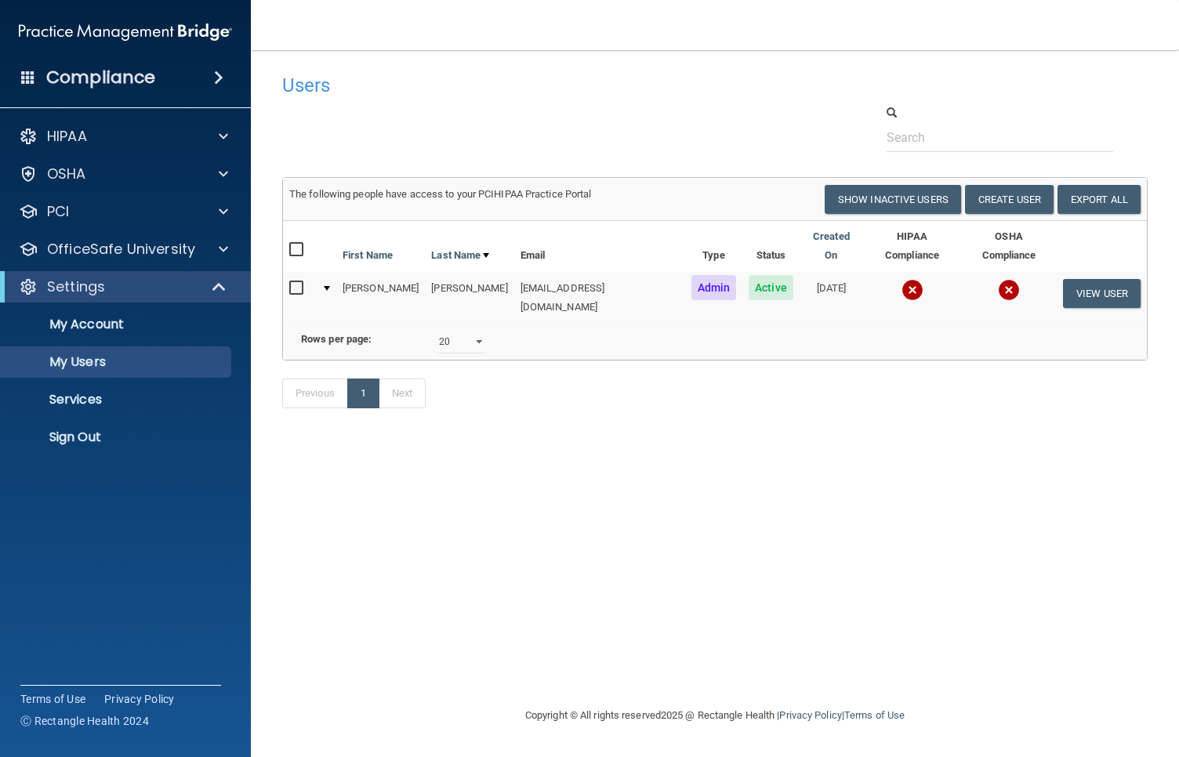
select select "20"
click at [139, 251] on p "OfficeSafe University" at bounding box center [121, 249] width 148 height 19
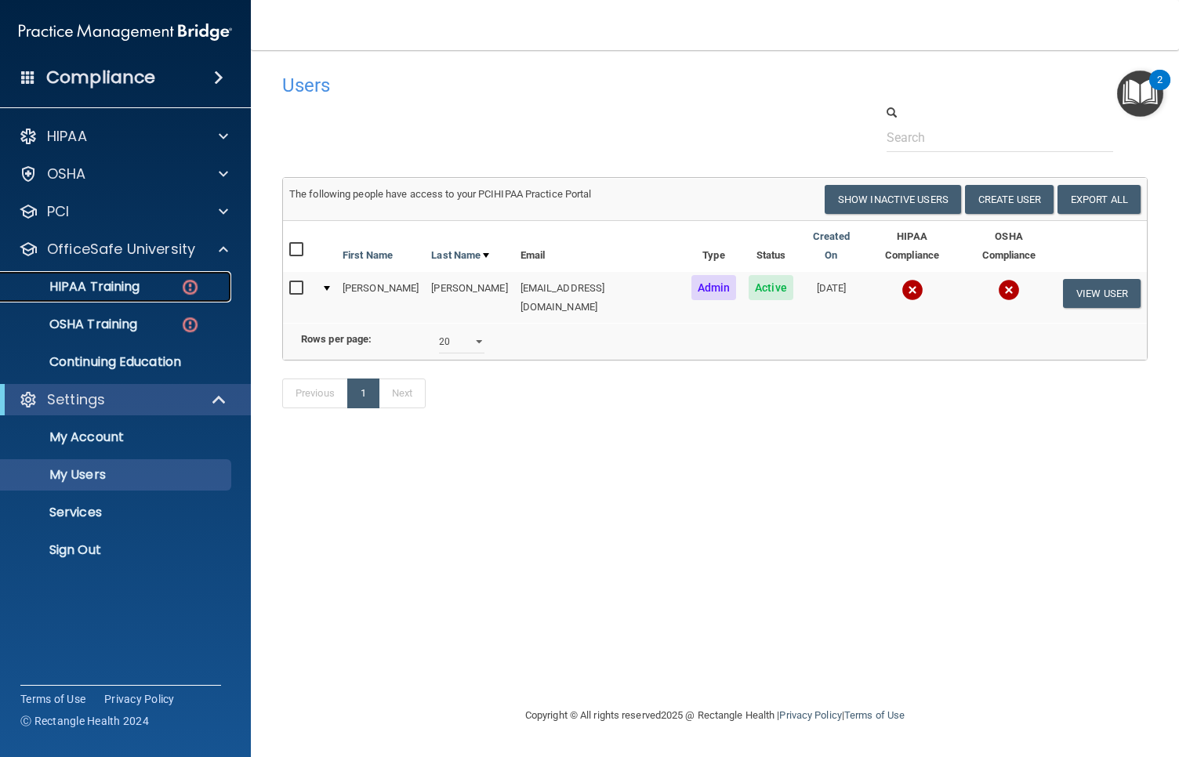
click at [126, 286] on p "HIPAA Training" at bounding box center [74, 287] width 129 height 16
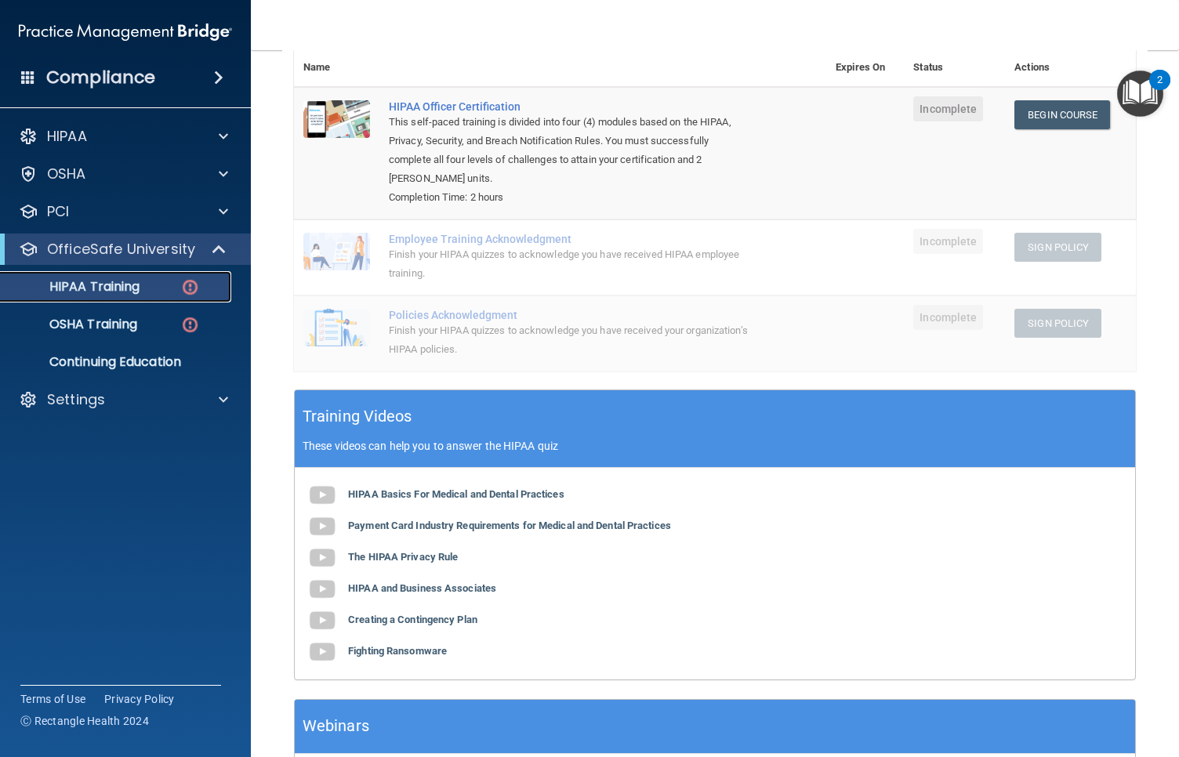
scroll to position [188, 0]
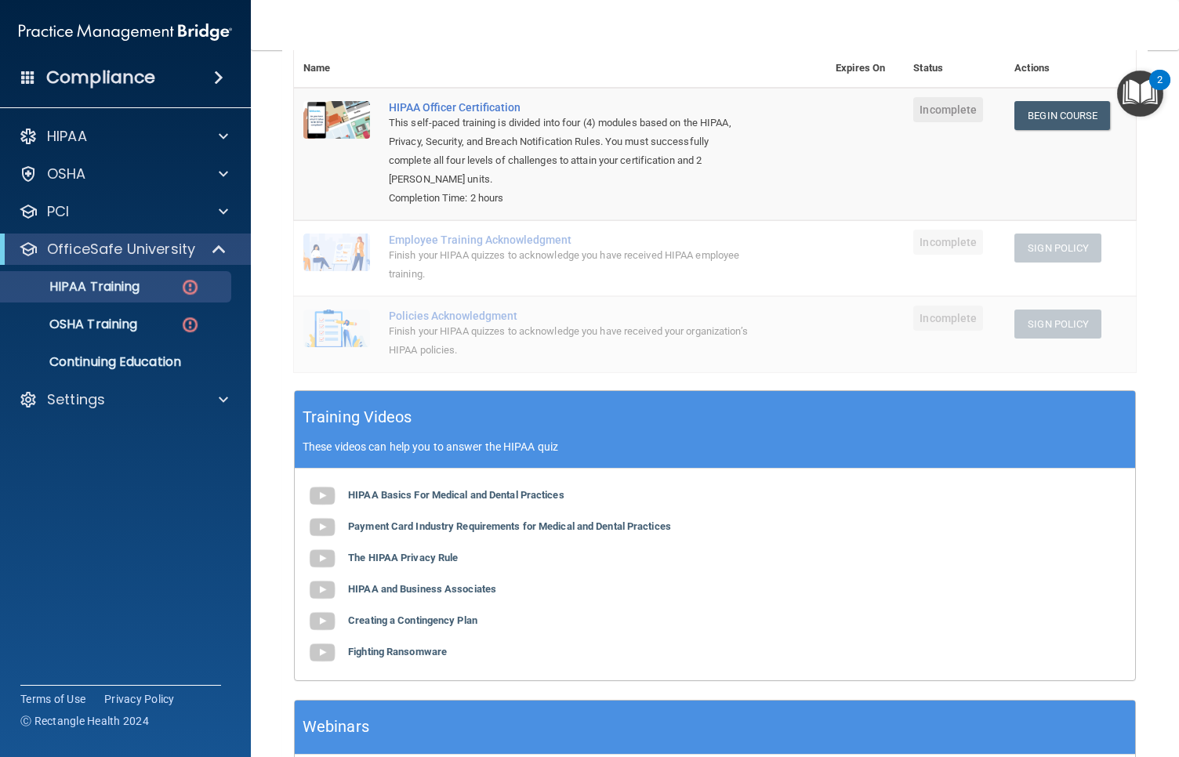
click at [505, 240] on div "Employee Training Acknowledgment" at bounding box center [568, 240] width 359 height 13
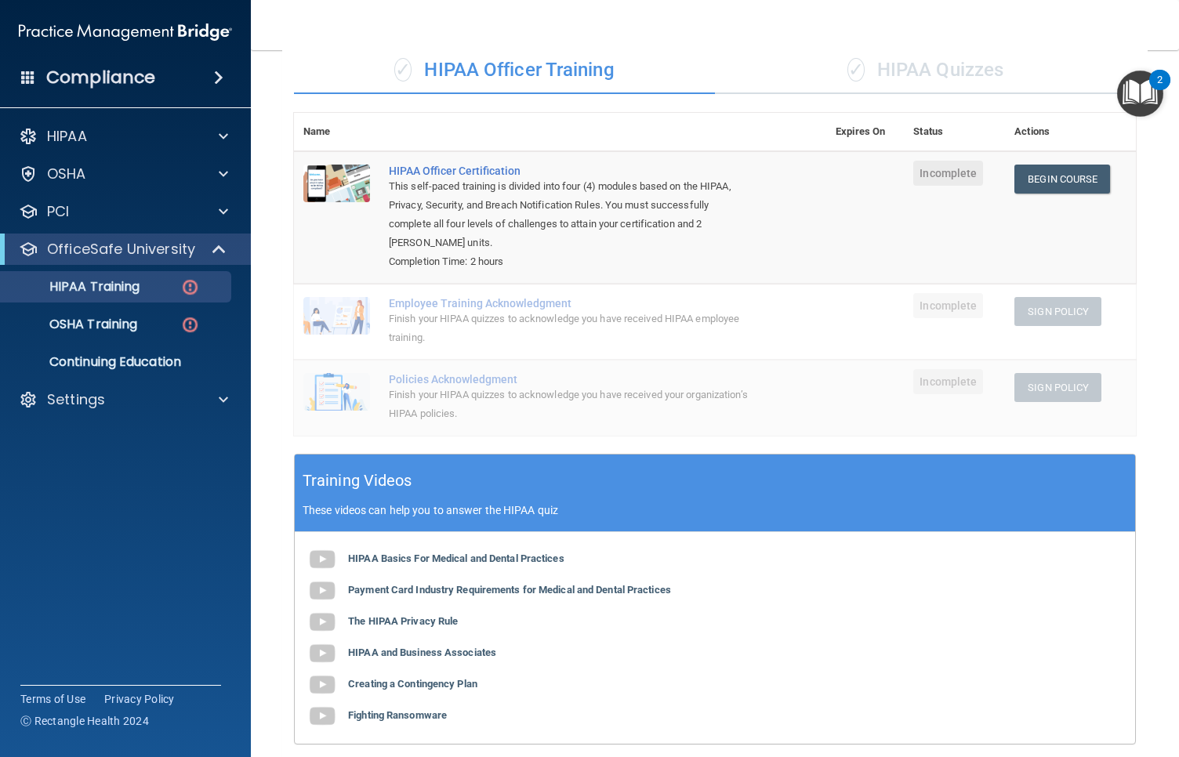
scroll to position [49, 0]
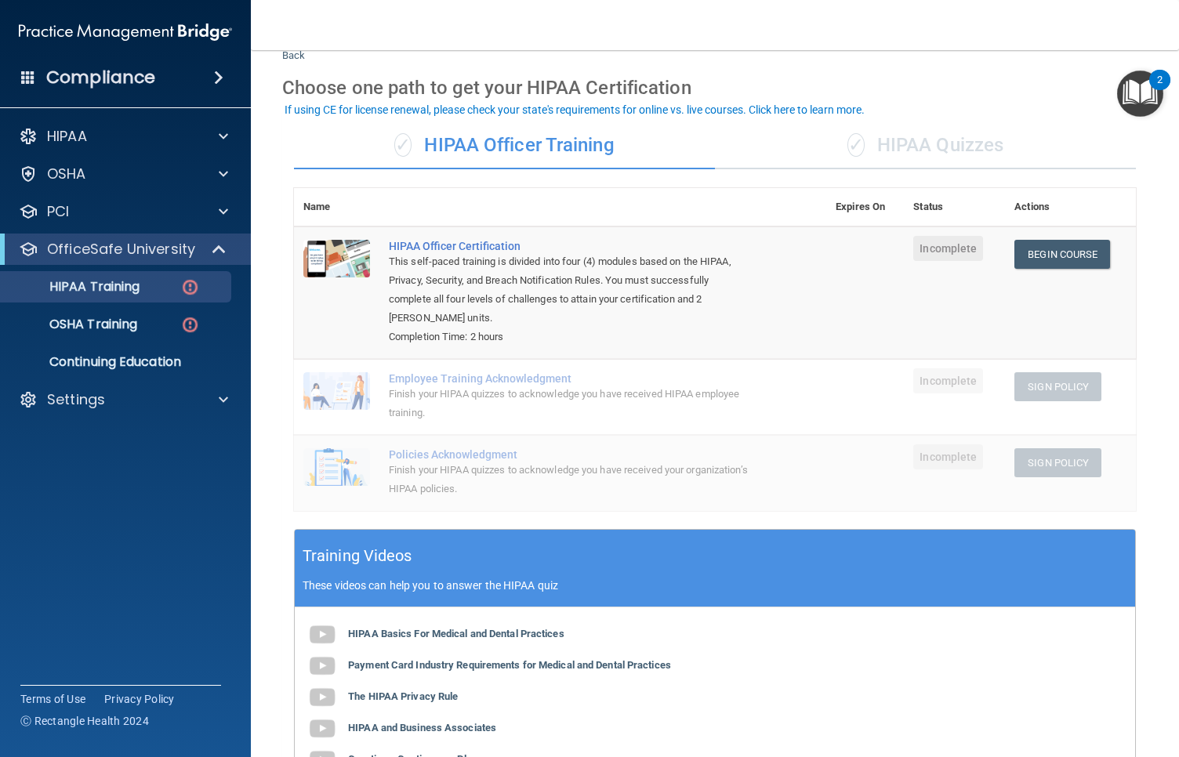
click at [955, 153] on div "✓ HIPAA Quizzes" at bounding box center [925, 145] width 421 height 47
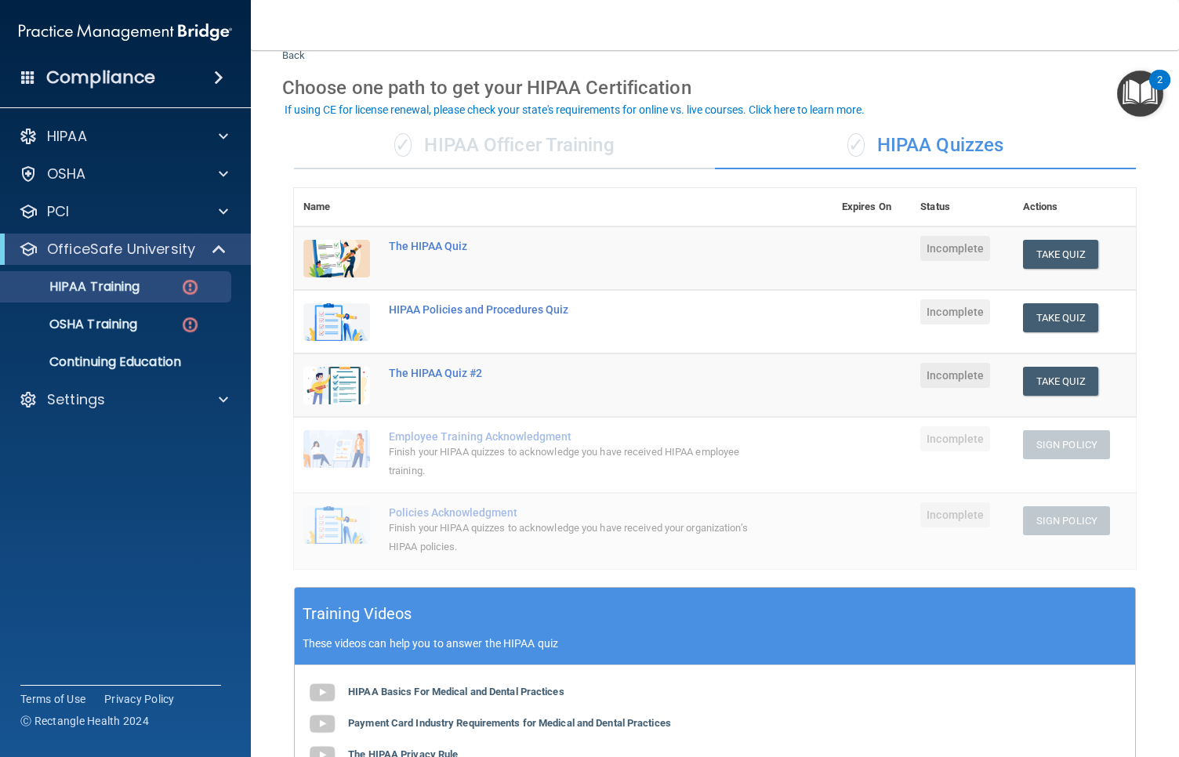
click at [505, 436] on div "Employee Training Acknowledgment" at bounding box center [571, 436] width 365 height 13
click at [541, 144] on div "✓ HIPAA Officer Training" at bounding box center [504, 145] width 421 height 47
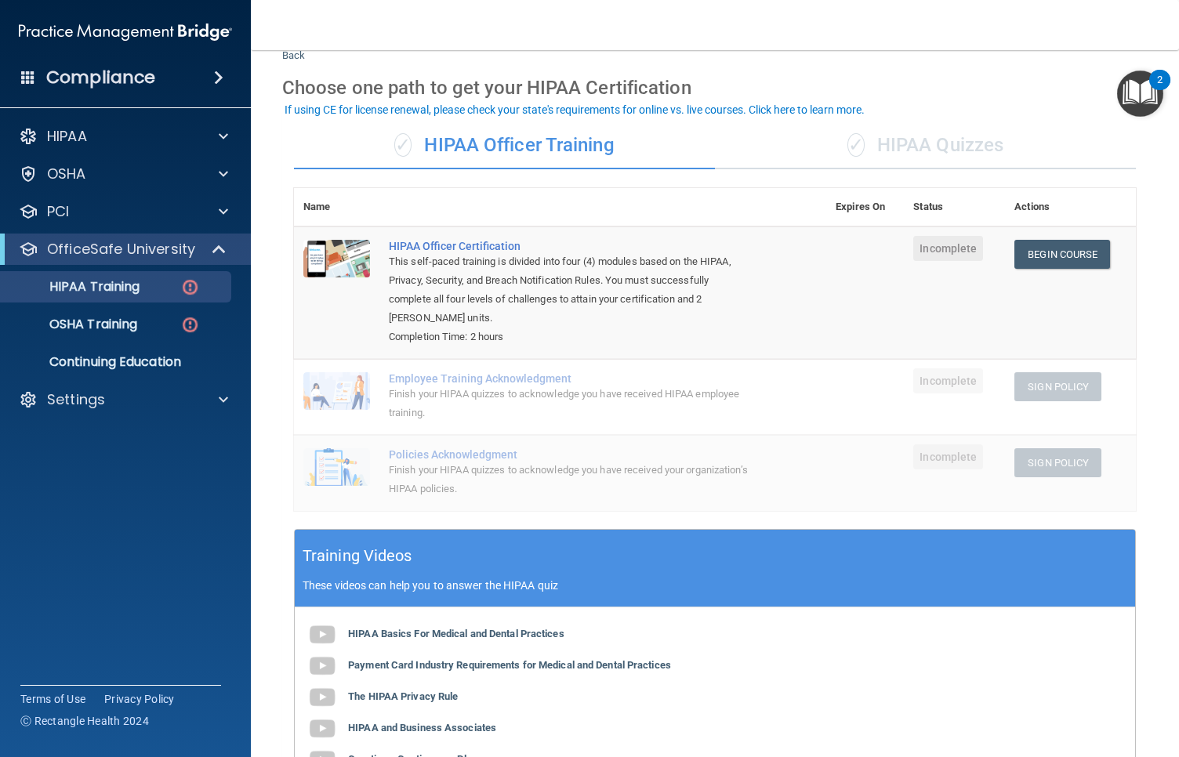
click at [902, 136] on div "✓ HIPAA Quizzes" at bounding box center [925, 145] width 421 height 47
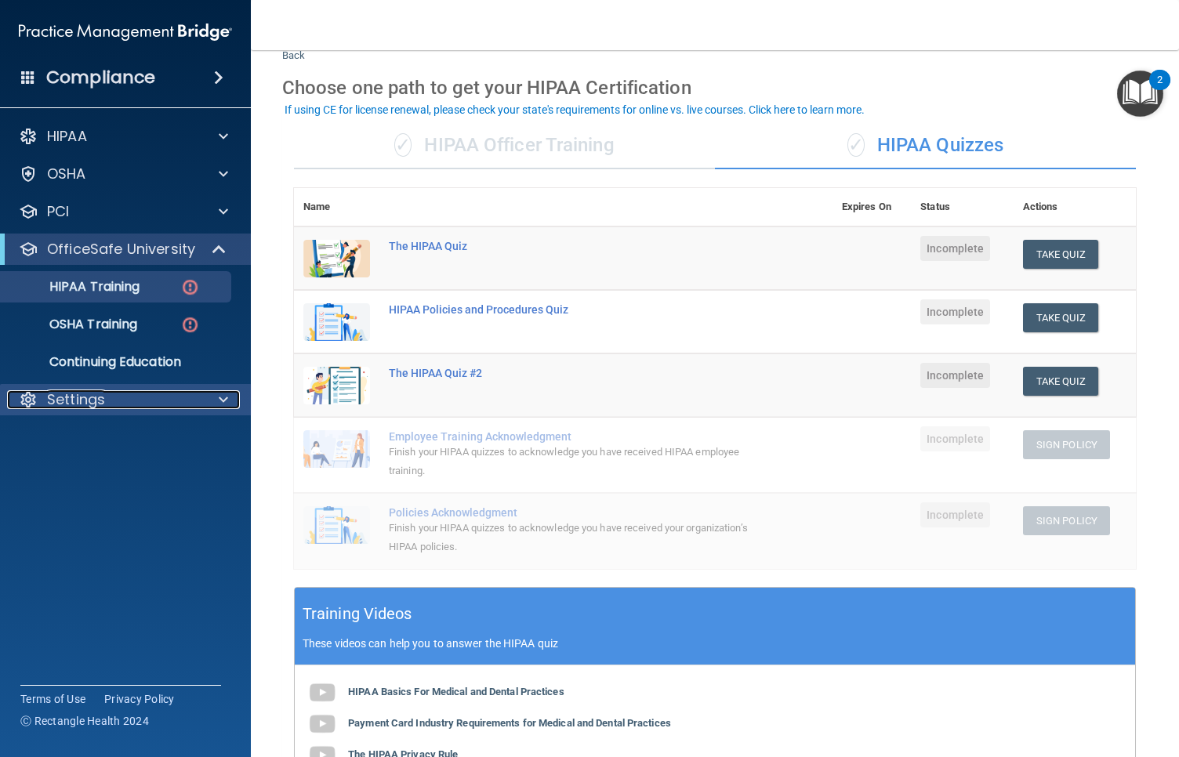
click at [79, 407] on p "Settings" at bounding box center [76, 399] width 58 height 19
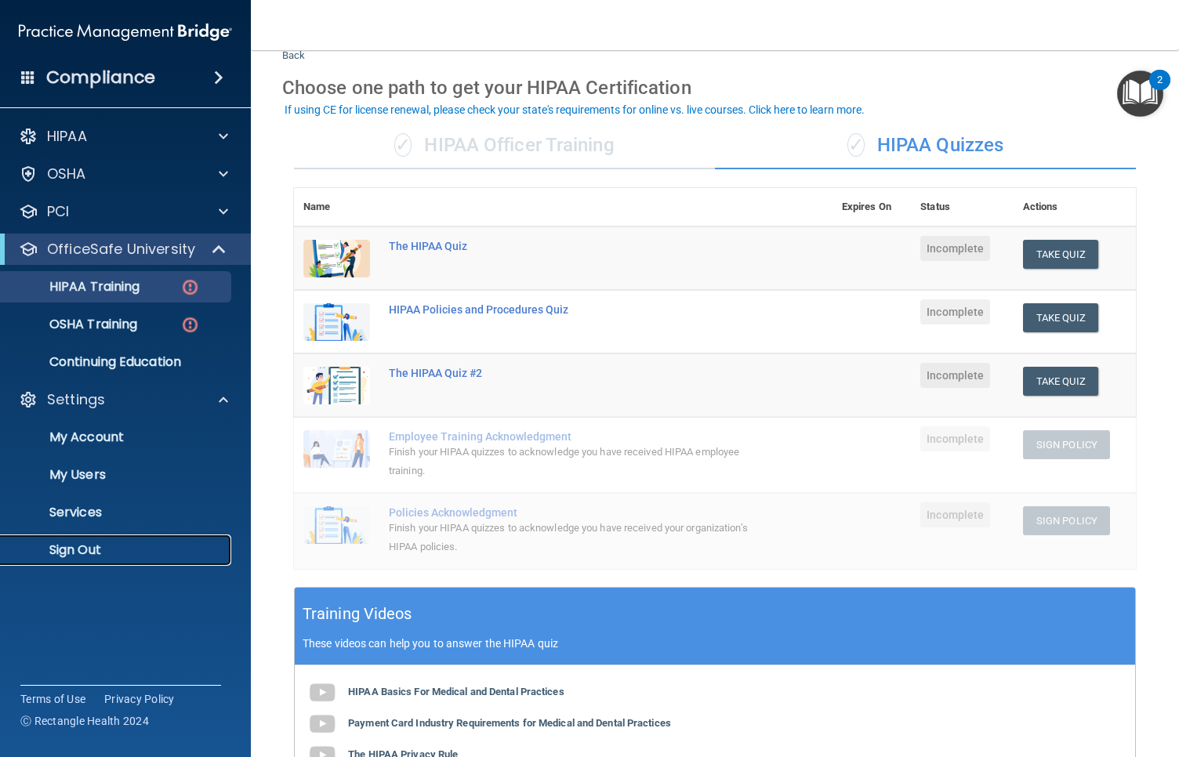
click at [94, 555] on p "Sign Out" at bounding box center [117, 550] width 214 height 16
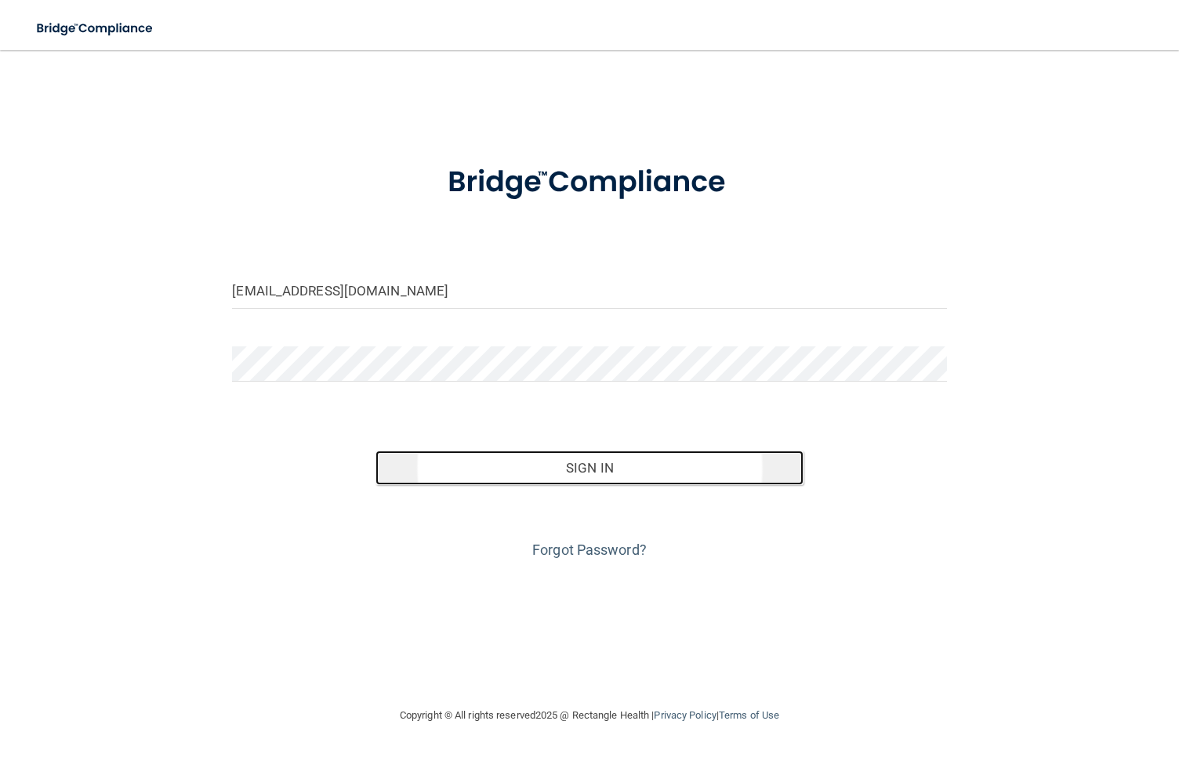
click at [542, 473] on button "Sign In" at bounding box center [589, 468] width 429 height 34
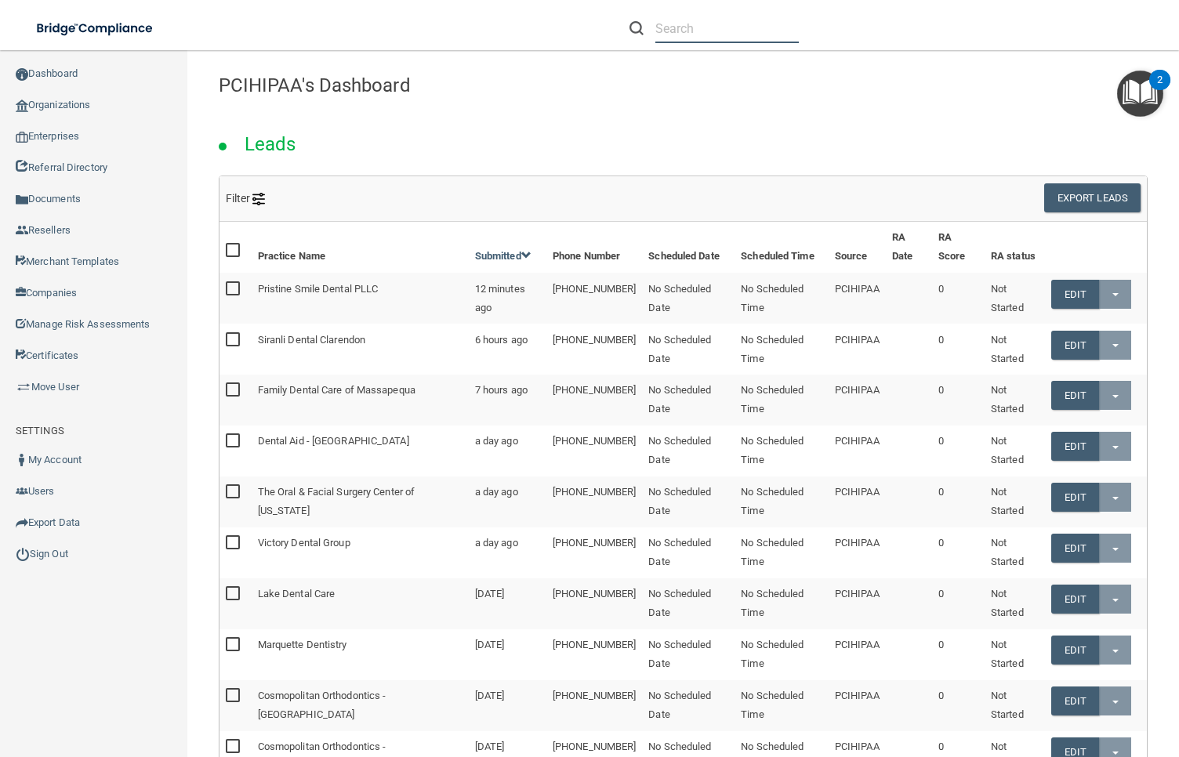
click at [741, 23] on input "text" at bounding box center [726, 28] width 143 height 29
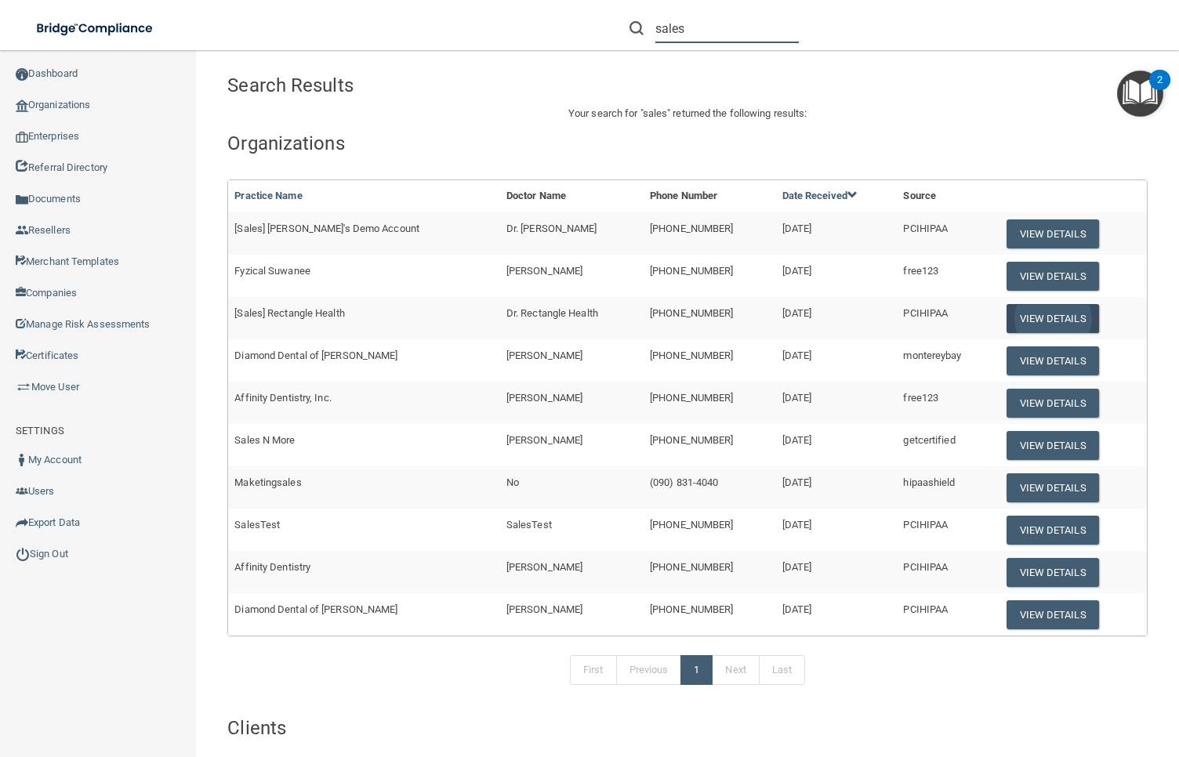
type input "sales"
click at [1021, 315] on button "View Details" at bounding box center [1052, 318] width 92 height 29
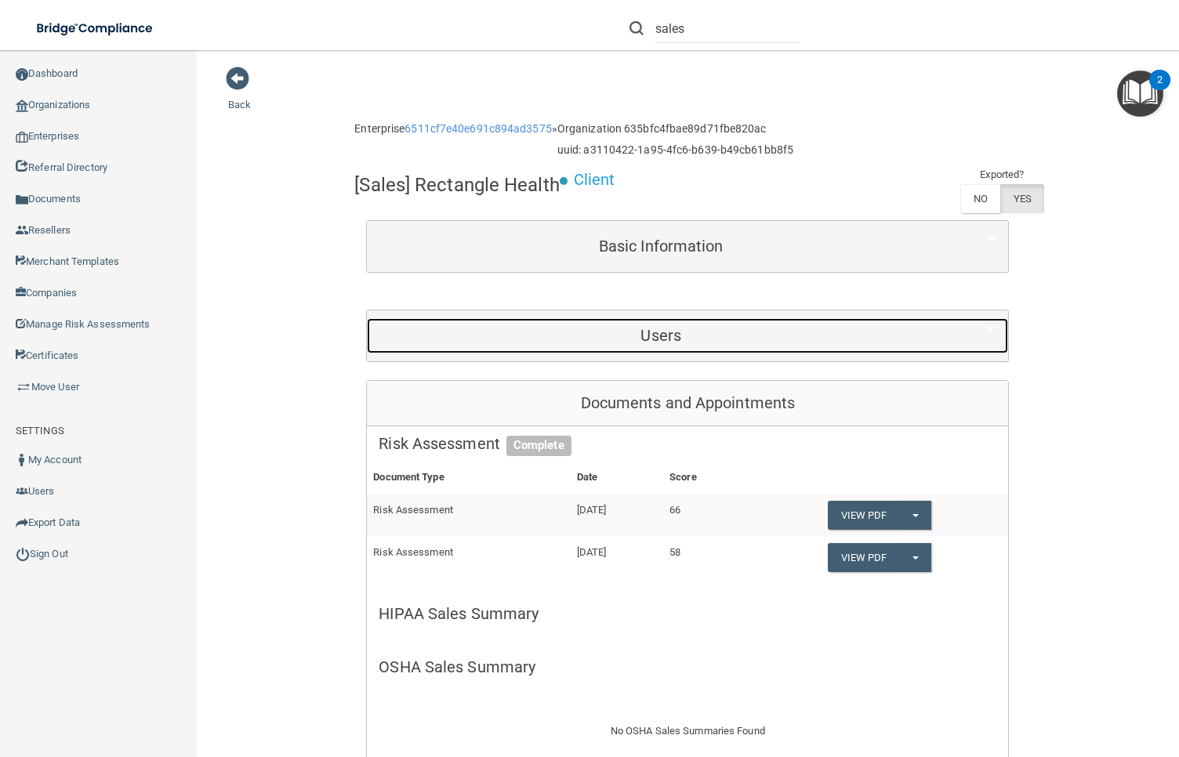
click at [527, 344] on div "Users" at bounding box center [661, 335] width 588 height 35
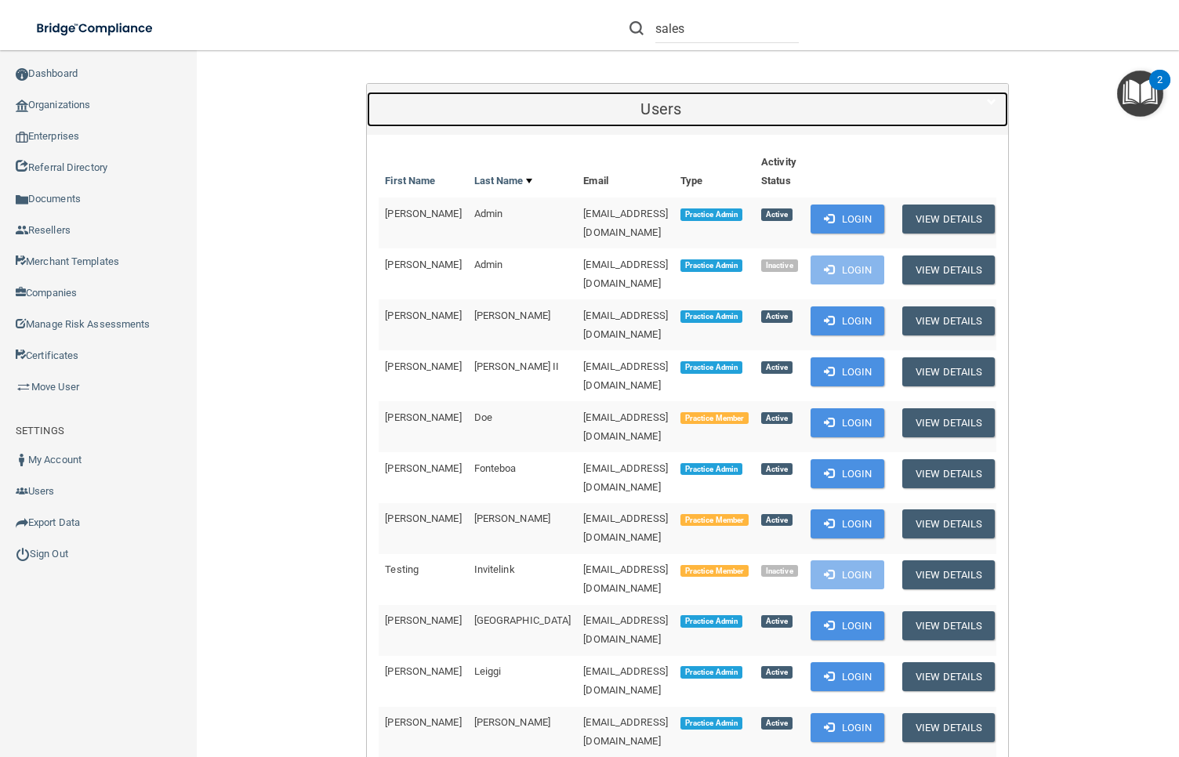
scroll to position [248, 0]
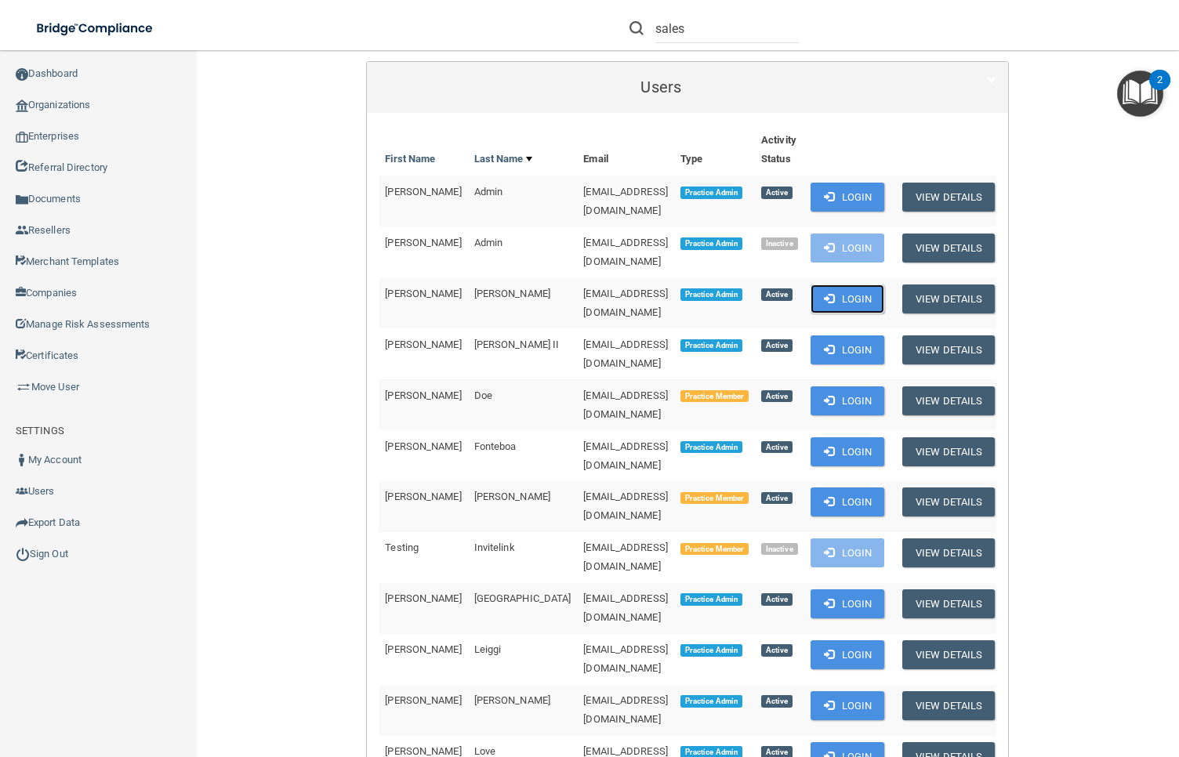
click at [885, 287] on button "Login" at bounding box center [847, 298] width 74 height 29
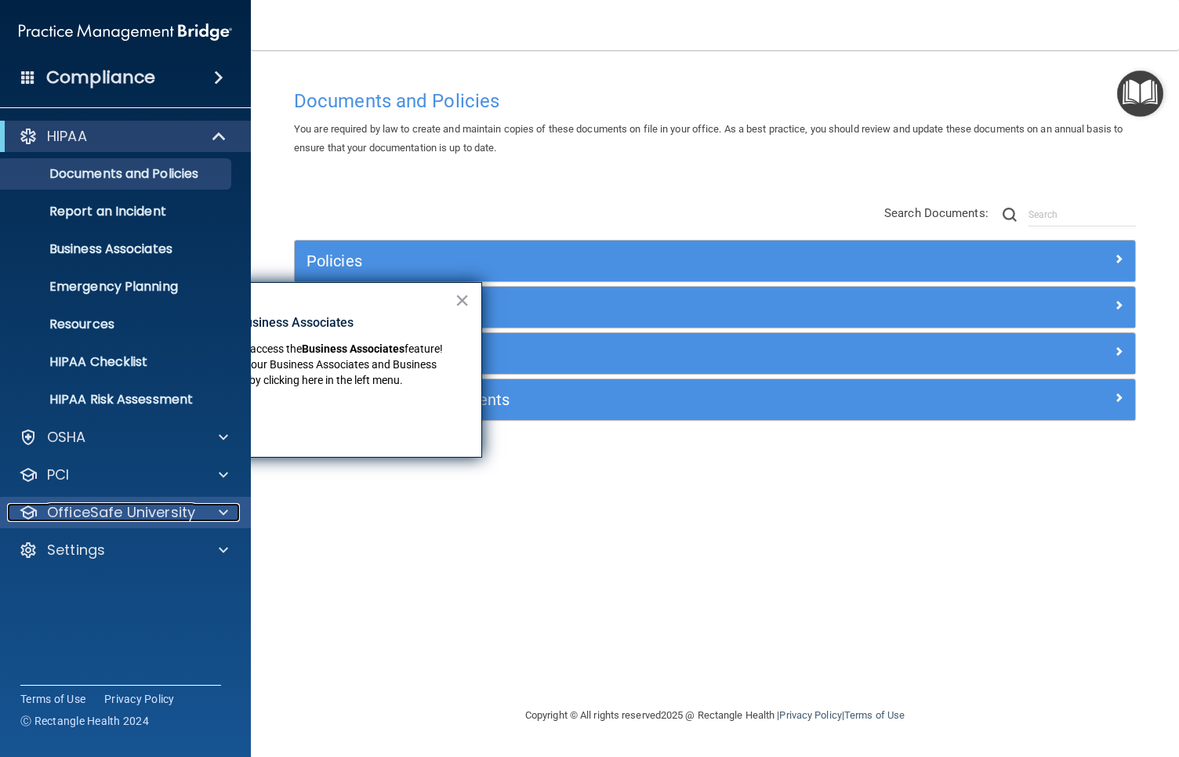
click at [194, 512] on div "OfficeSafe University" at bounding box center [104, 512] width 194 height 19
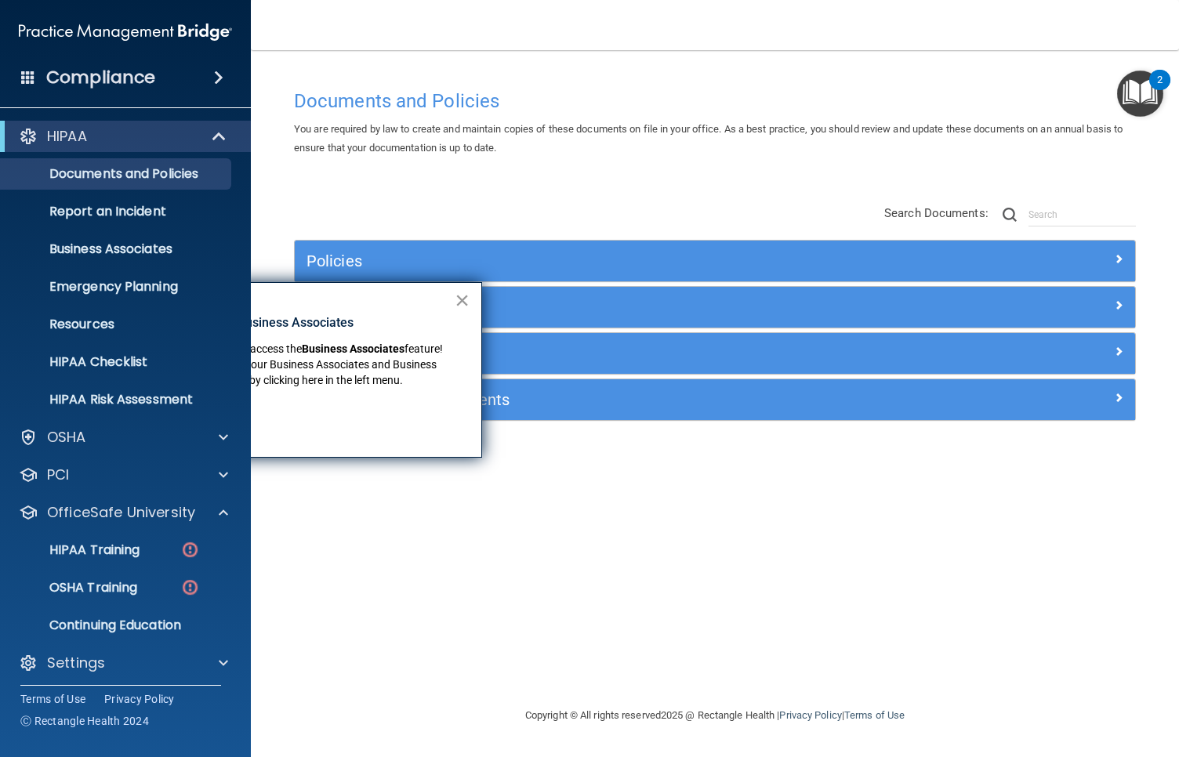
click at [457, 302] on button "×" at bounding box center [462, 300] width 15 height 25
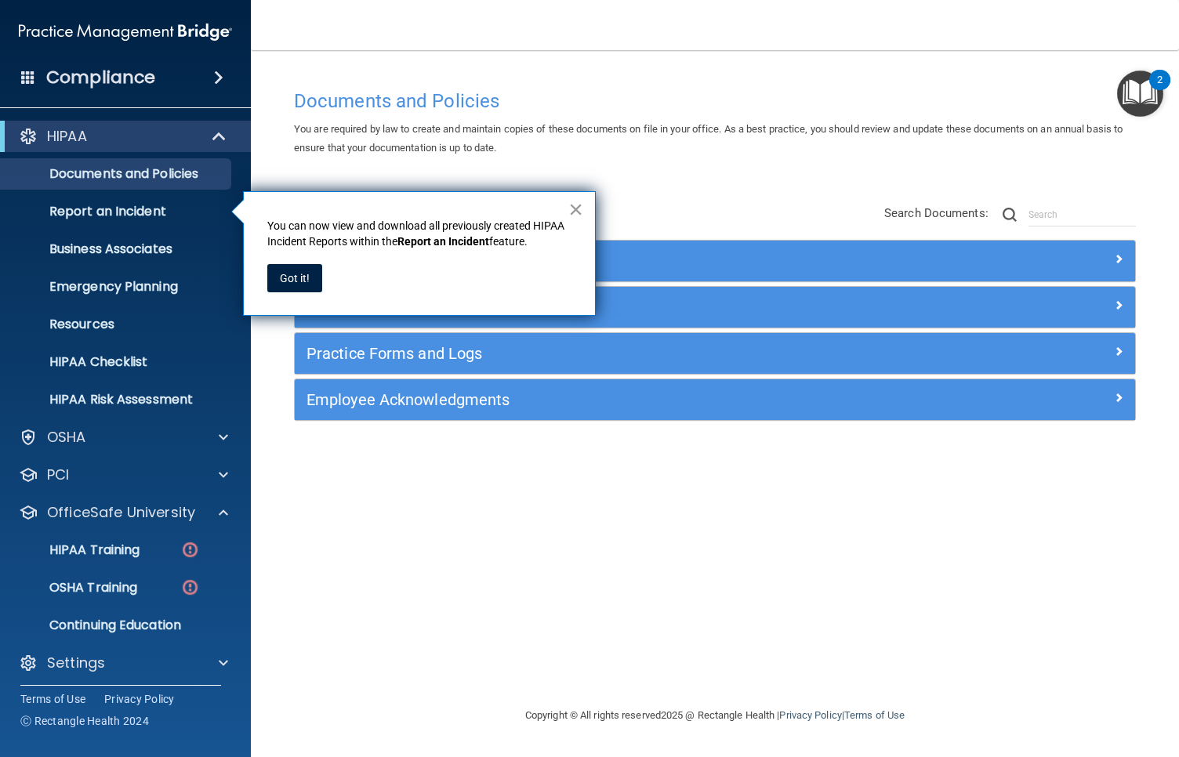
click at [573, 209] on button "×" at bounding box center [575, 209] width 15 height 25
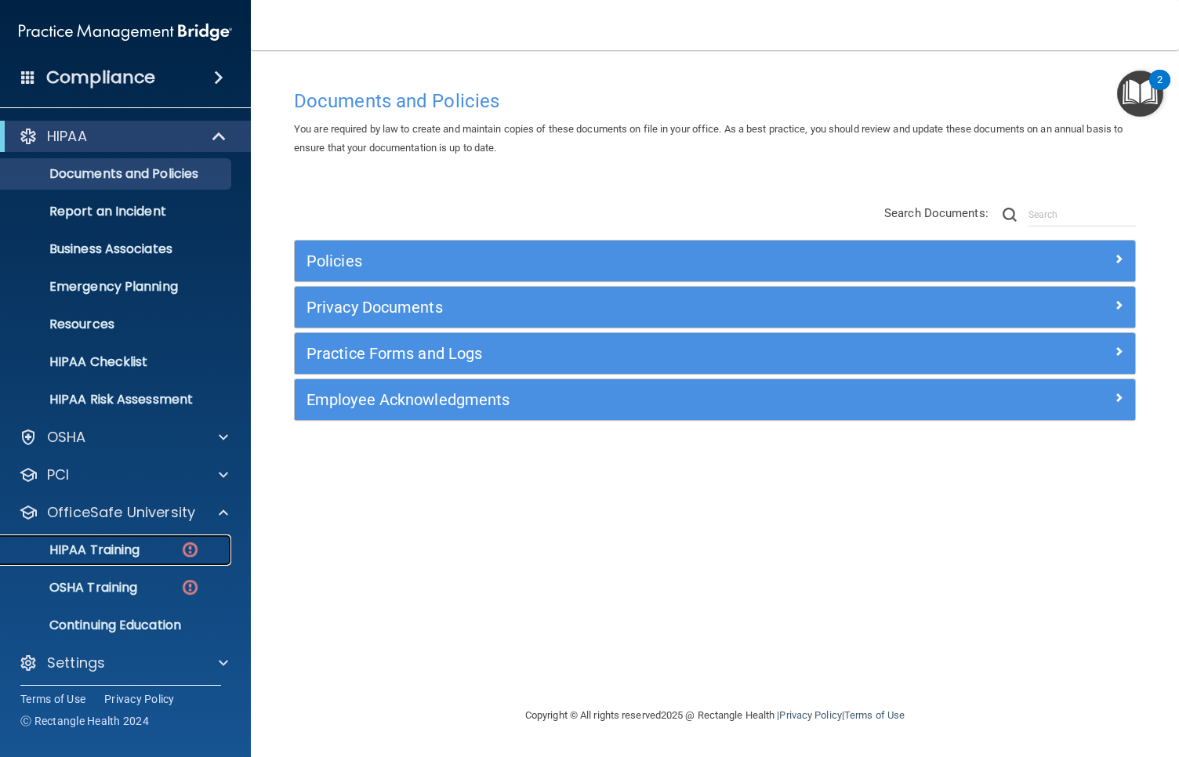
click at [113, 546] on p "HIPAA Training" at bounding box center [74, 550] width 129 height 16
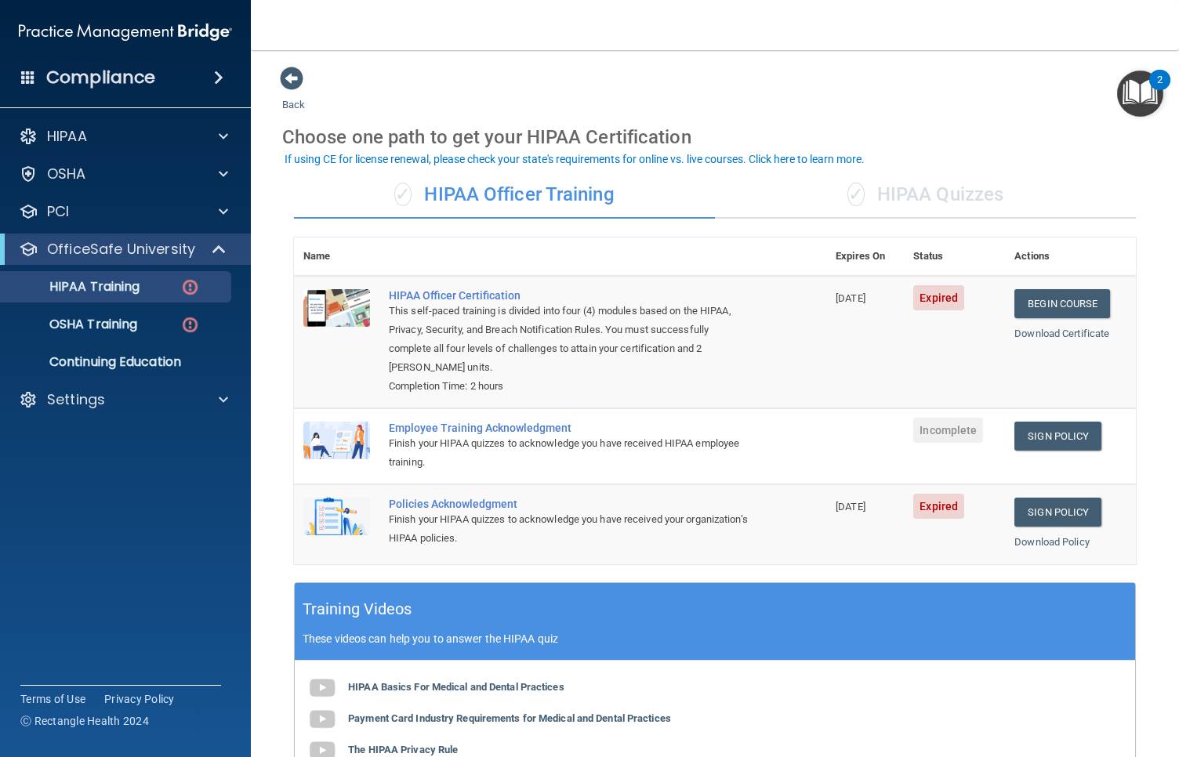
click at [557, 430] on div "Employee Training Acknowledgment" at bounding box center [568, 428] width 359 height 13
click at [1056, 439] on link "Sign Policy" at bounding box center [1057, 436] width 87 height 29
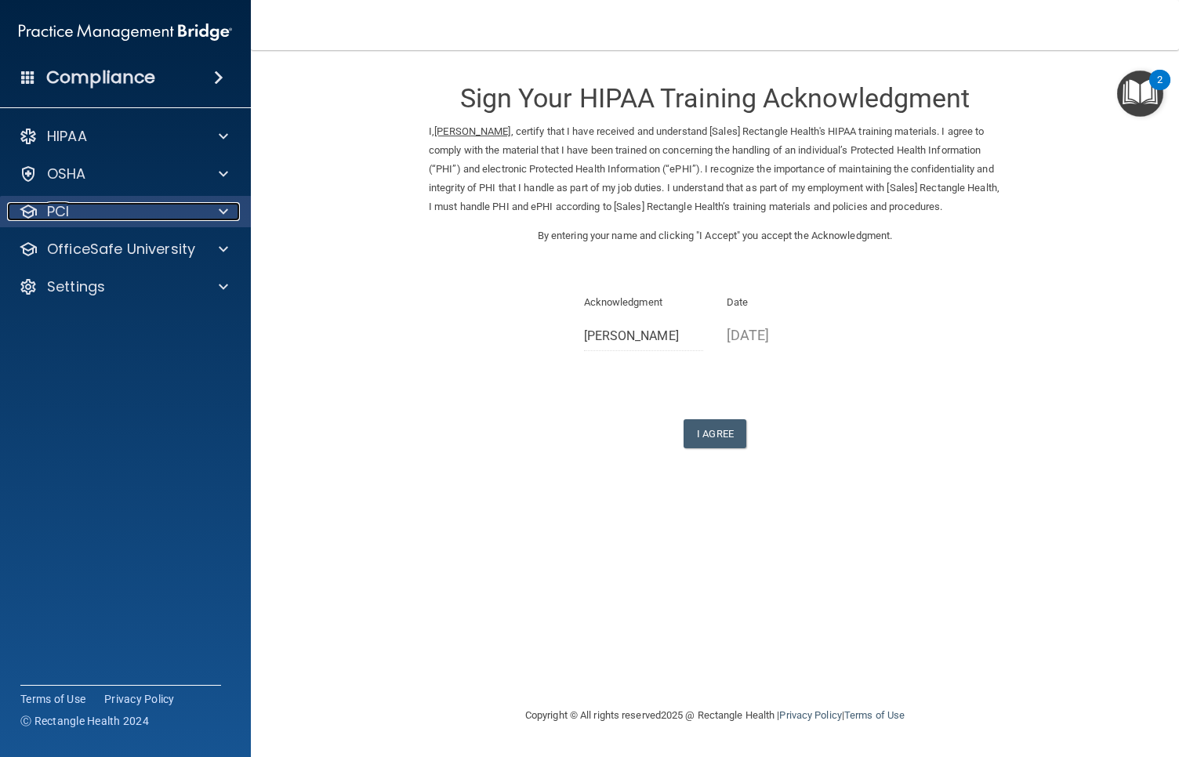
click at [67, 217] on p "PCI" at bounding box center [58, 211] width 22 height 19
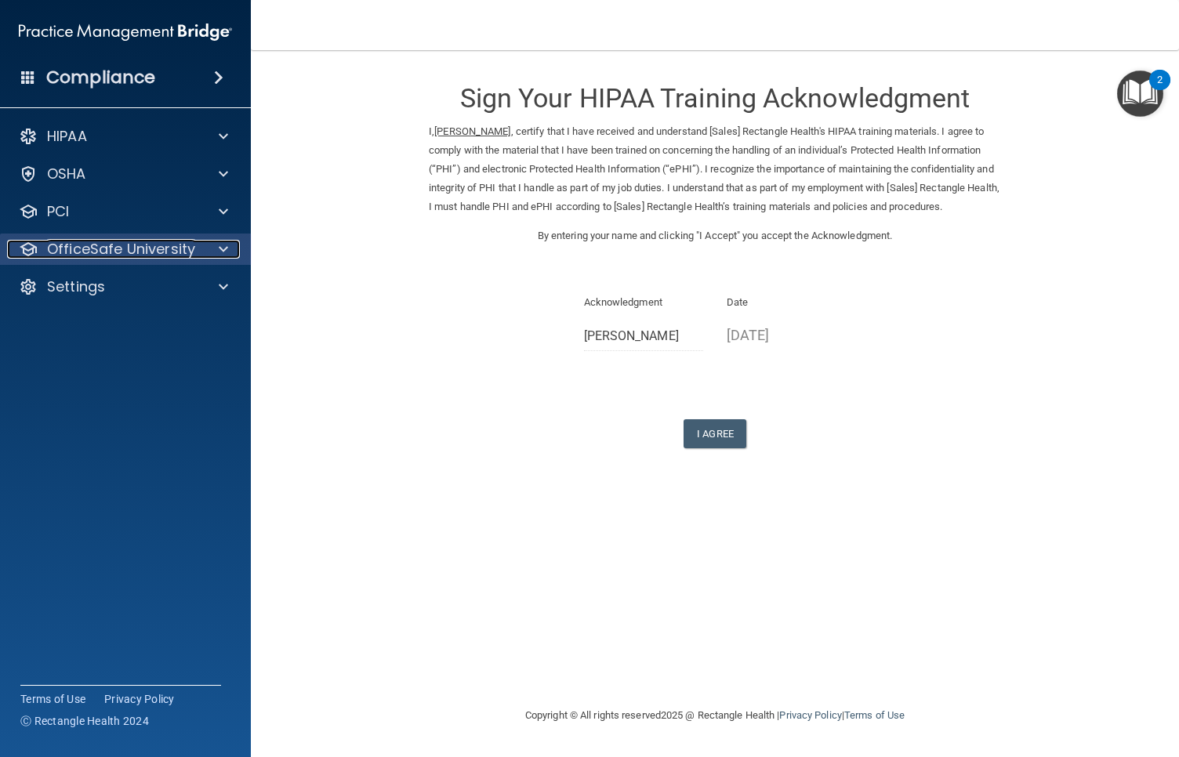
click at [71, 244] on p "OfficeSafe University" at bounding box center [121, 249] width 148 height 19
click at [78, 253] on p "OfficeSafe University" at bounding box center [121, 249] width 148 height 19
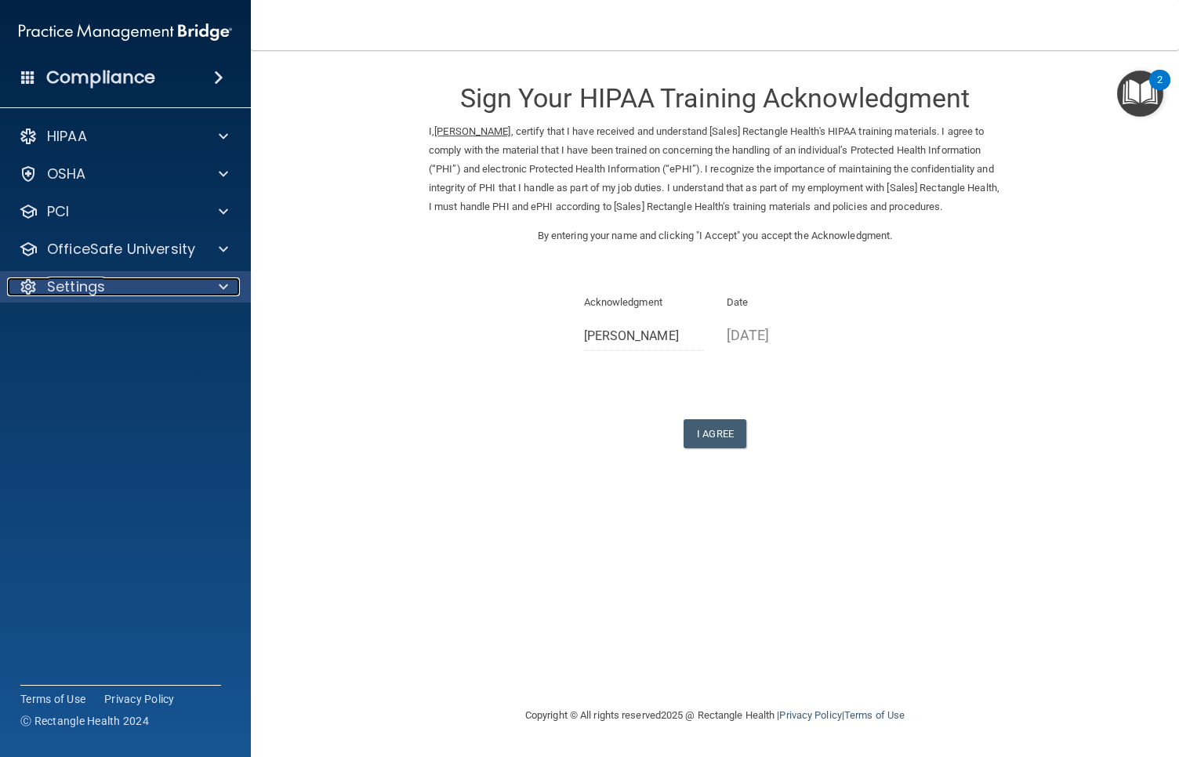
click at [89, 295] on p "Settings" at bounding box center [76, 286] width 58 height 19
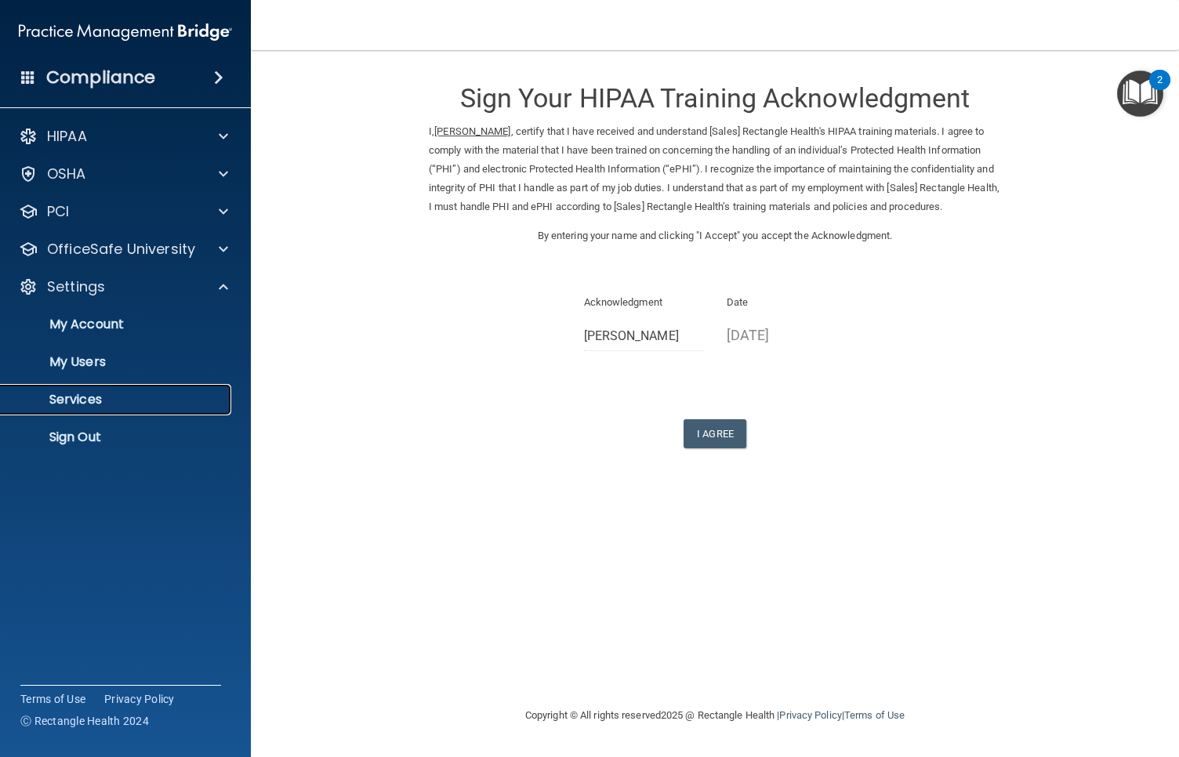
click at [85, 407] on p "Services" at bounding box center [117, 400] width 214 height 16
